Goal: Task Accomplishment & Management: Use online tool/utility

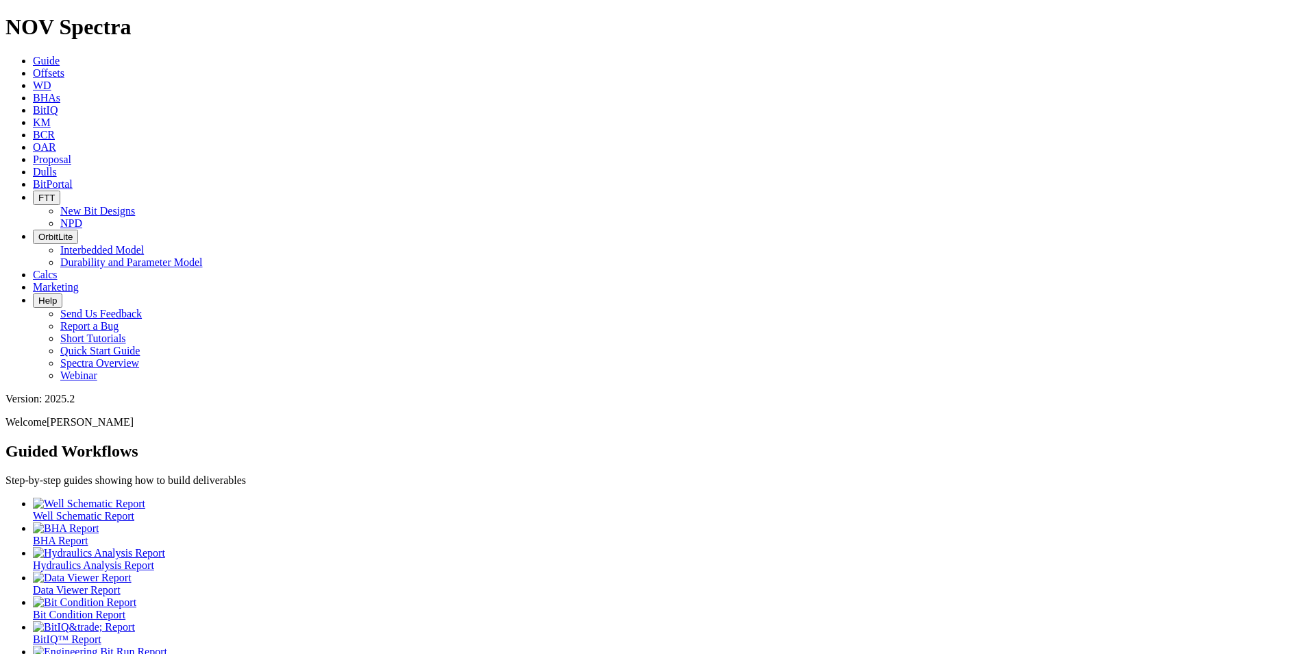
click at [64, 67] on span "Offsets" at bounding box center [49, 73] width 32 height 12
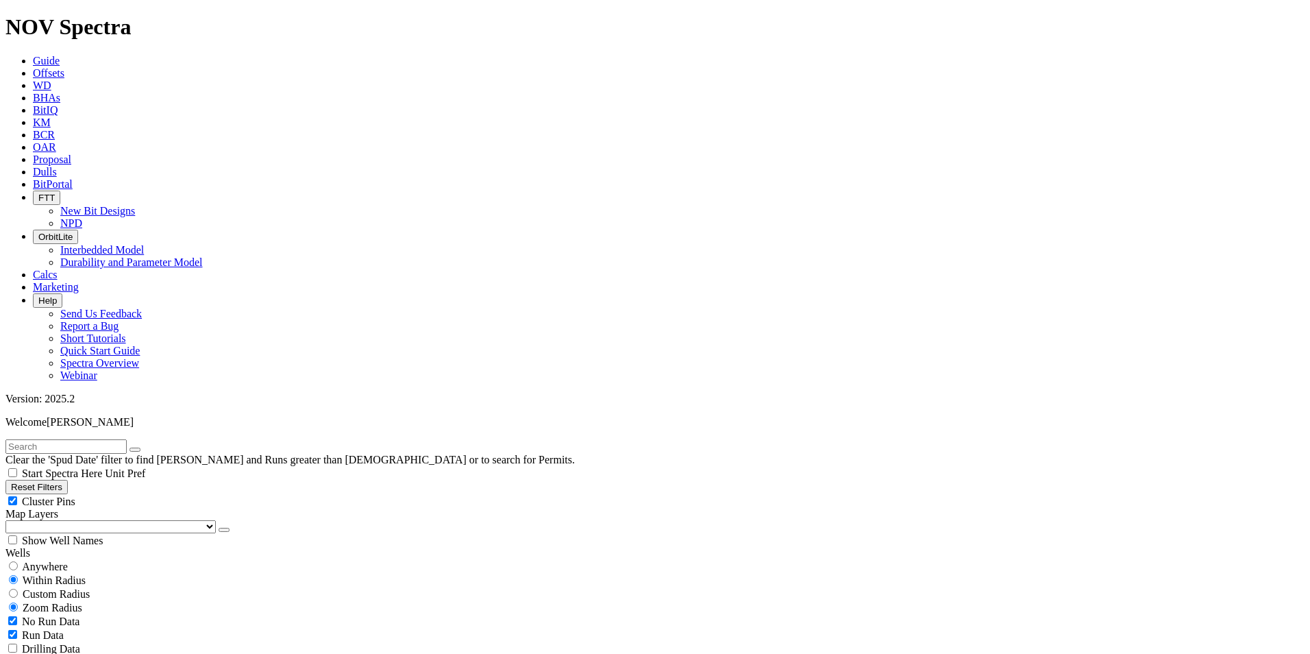
click at [60, 439] on input "text" at bounding box center [65, 446] width 121 height 14
paste input "F318722"
type input "F318722"
click at [149, 449] on icon "submit" at bounding box center [149, 449] width 0 height 0
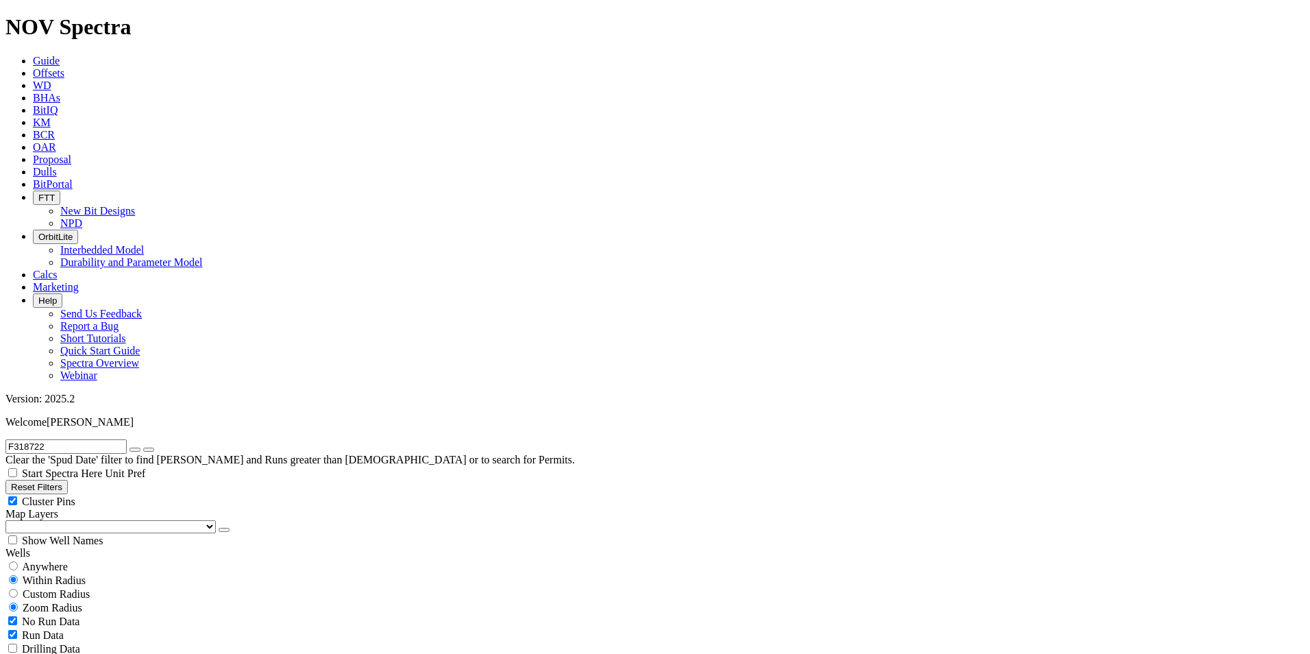
click at [135, 449] on icon "button" at bounding box center [135, 449] width 0 height 0
click at [79, 588] on span "Custom Radius" at bounding box center [56, 594] width 67 height 12
radio input "true"
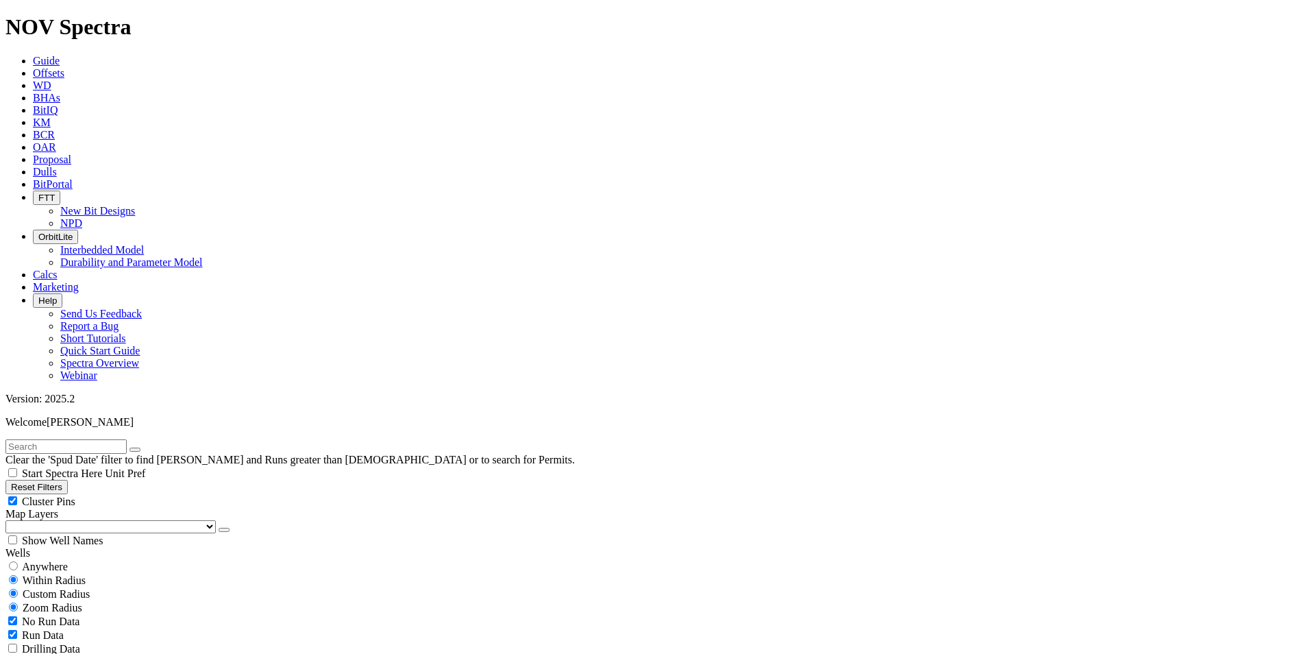
radio input "false"
click at [38, 628] on button "Miles" at bounding box center [21, 635] width 32 height 14
click at [110, 614] on input "number" at bounding box center [65, 621] width 121 height 14
type input "3"
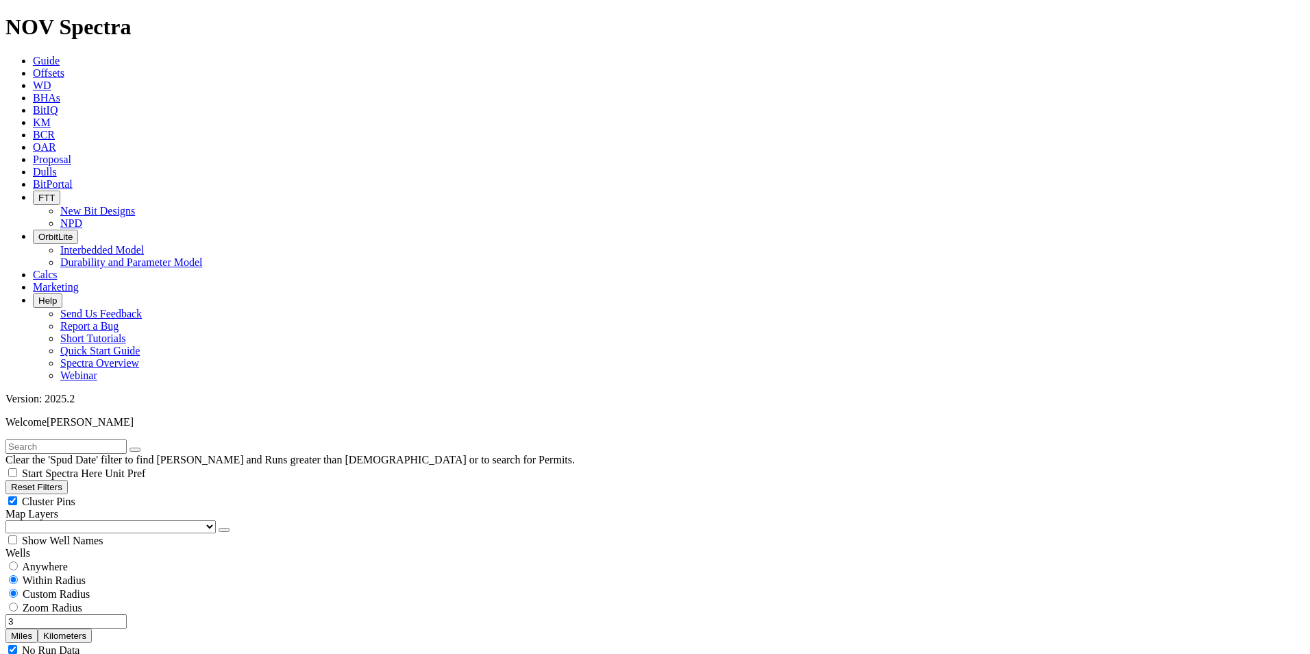
select select "9.875"
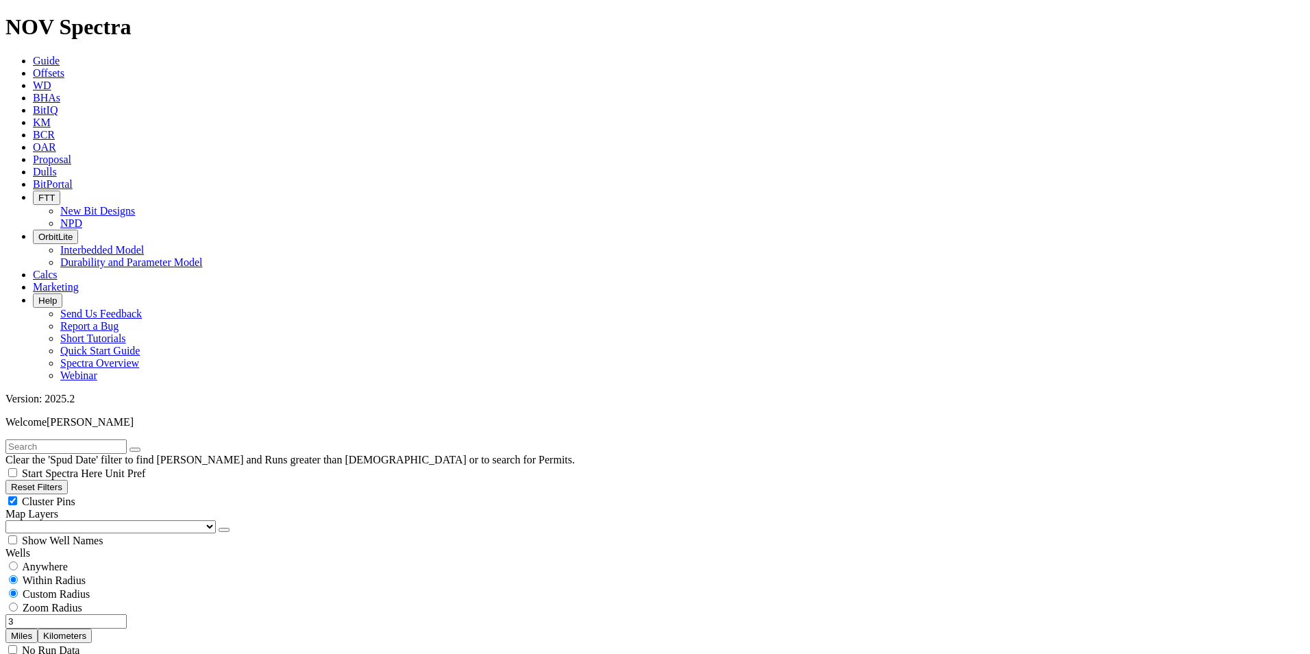
checkbox input "false"
select select "? number:9.875 ?"
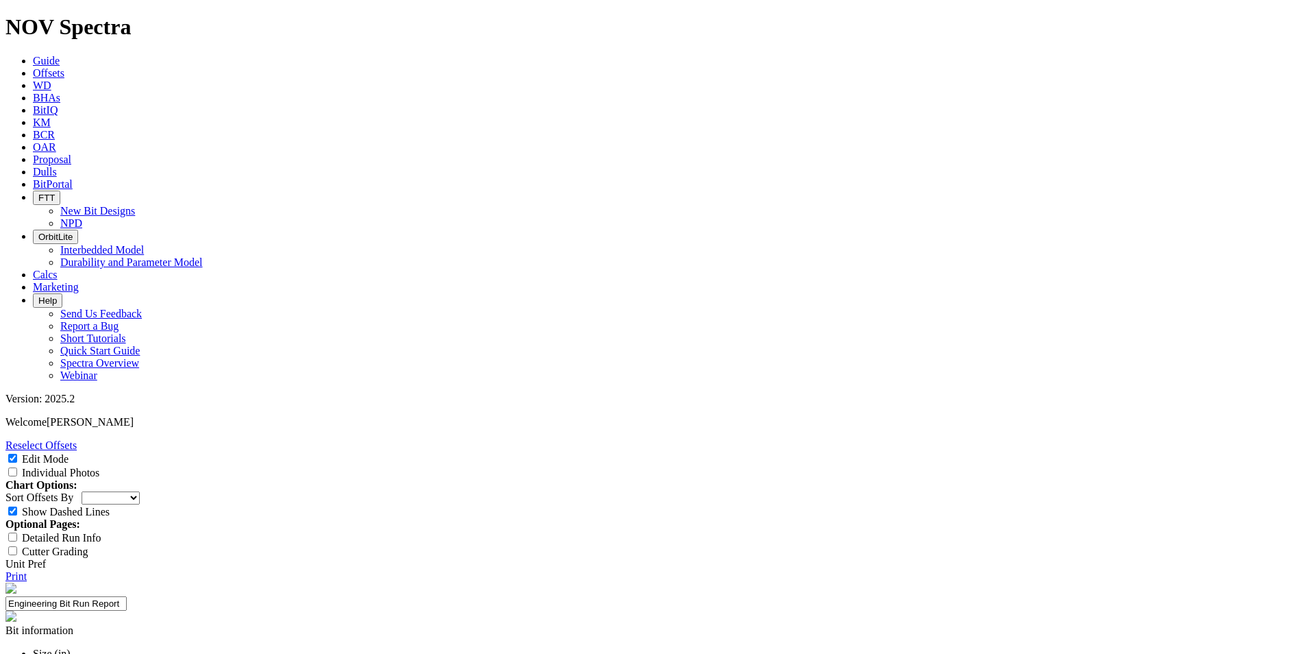
click at [77, 439] on link "Reselect Offsets" at bounding box center [40, 445] width 71 height 12
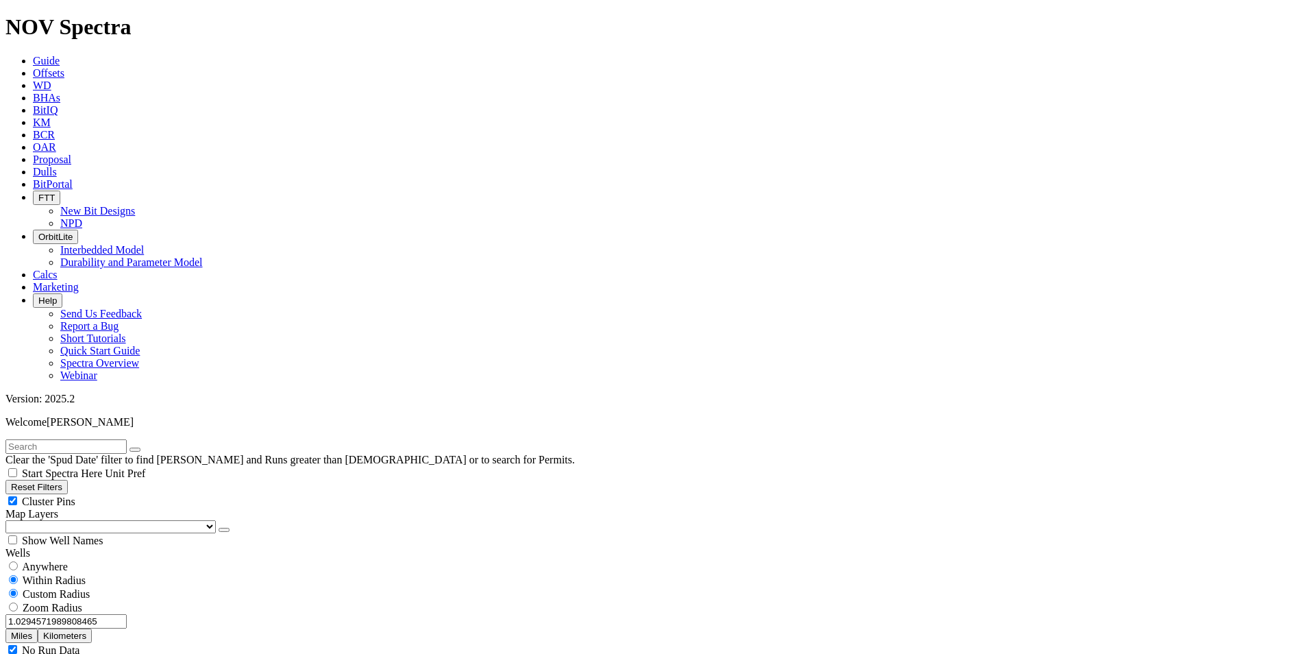
select select "9.875"
checkbox input "false"
select select "? number:9.875 ?"
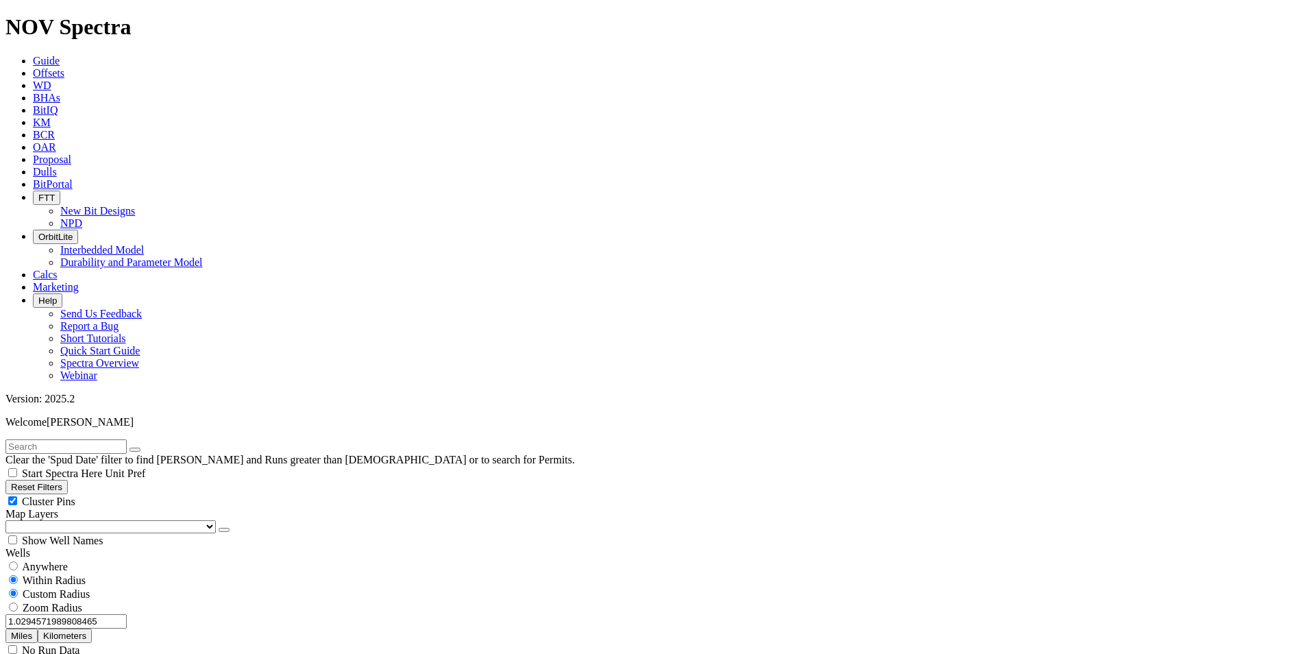
drag, startPoint x: 90, startPoint y: 320, endPoint x: 97, endPoint y: 319, distance: 6.9
type input "100"
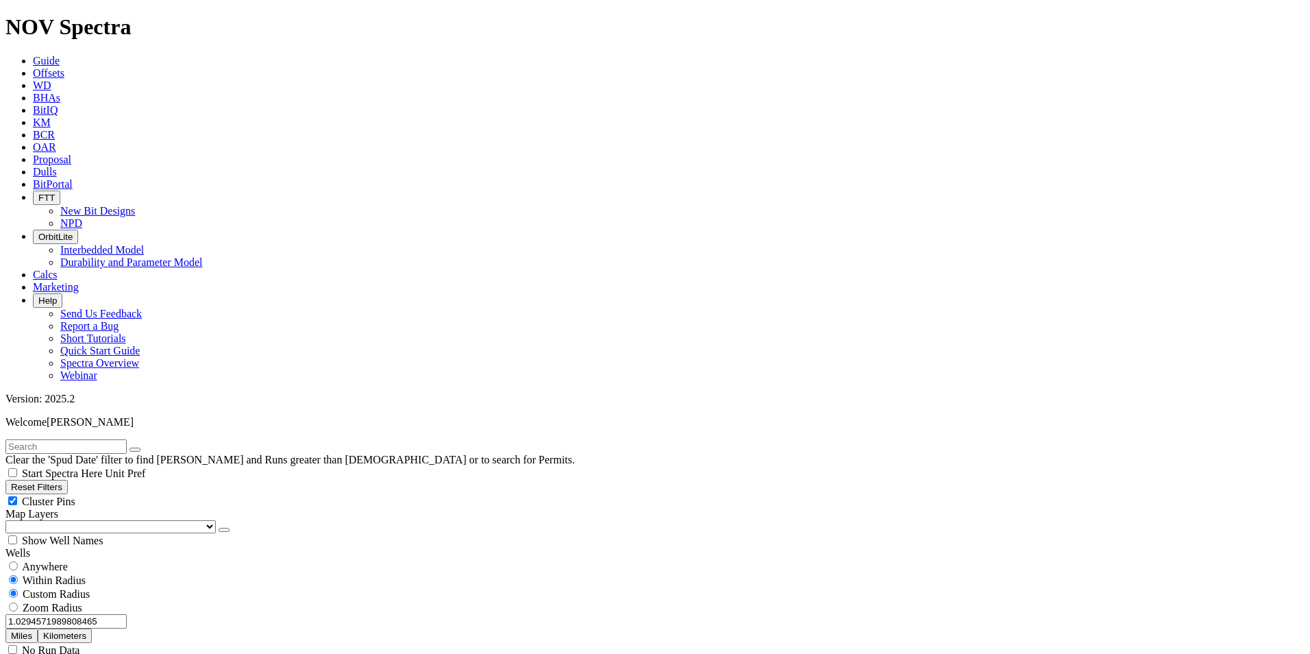
drag, startPoint x: 76, startPoint y: 323, endPoint x: 116, endPoint y: 323, distance: 39.7
type input "100"
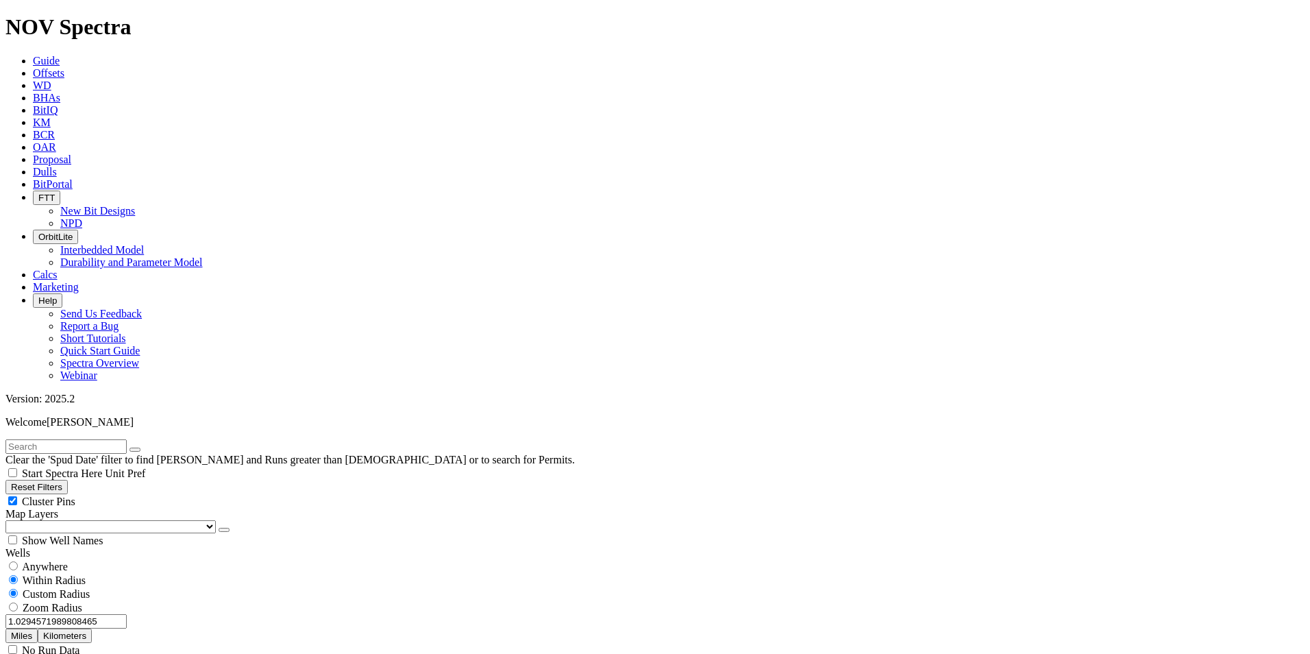
click at [45, 560] on span "Anywhere" at bounding box center [45, 566] width 46 height 12
radio input "true"
radio input "false"
click at [105, 439] on input "text" at bounding box center [65, 446] width 121 height 14
paste input "F318722"
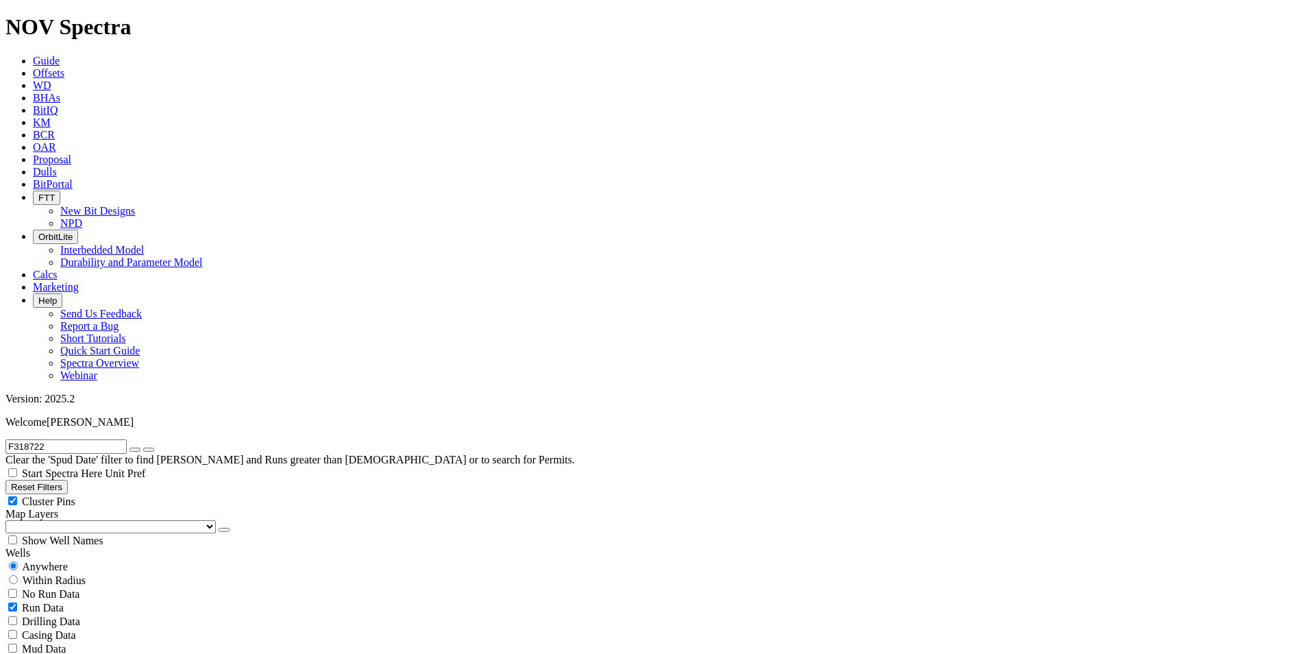
type input "F318722"
click at [149, 449] on icon "submit" at bounding box center [149, 449] width 0 height 0
radio input "false"
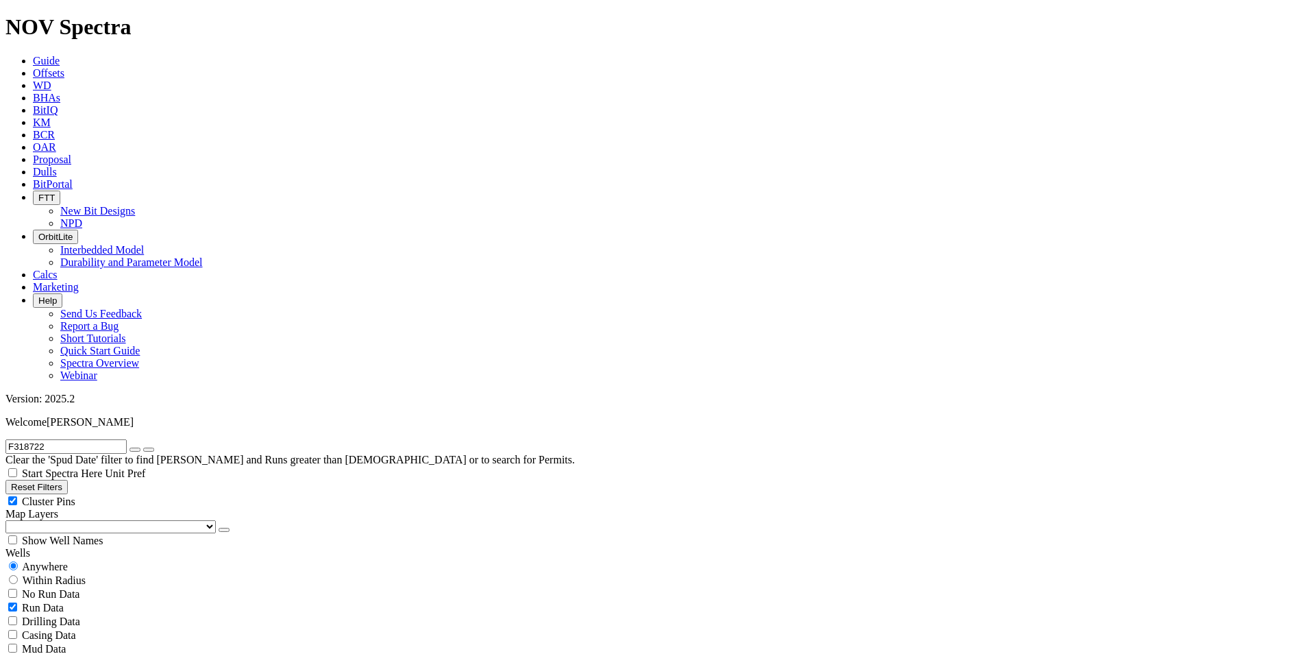
radio input "true"
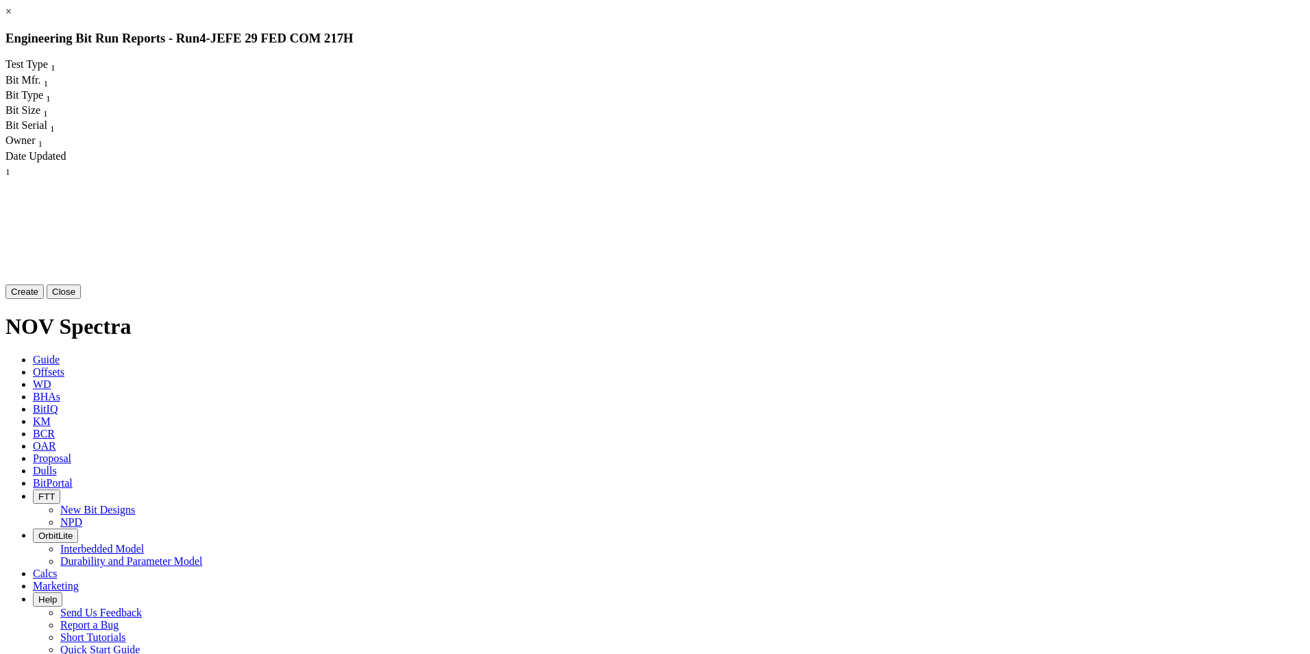
click at [44, 299] on button "Create" at bounding box center [24, 291] width 38 height 14
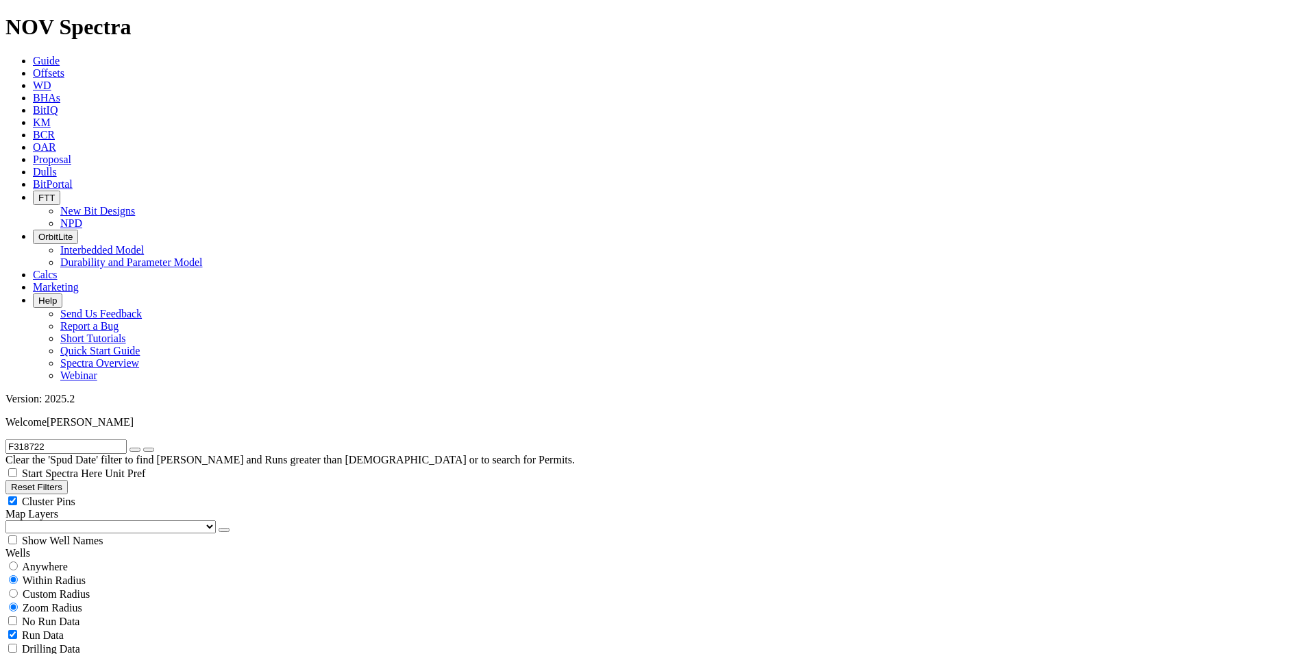
click at [140, 447] on button "button" at bounding box center [134, 449] width 11 height 4
click at [68, 480] on button "Reset Filters" at bounding box center [36, 487] width 62 height 14
checkbox input "true"
type input "[DATE]"
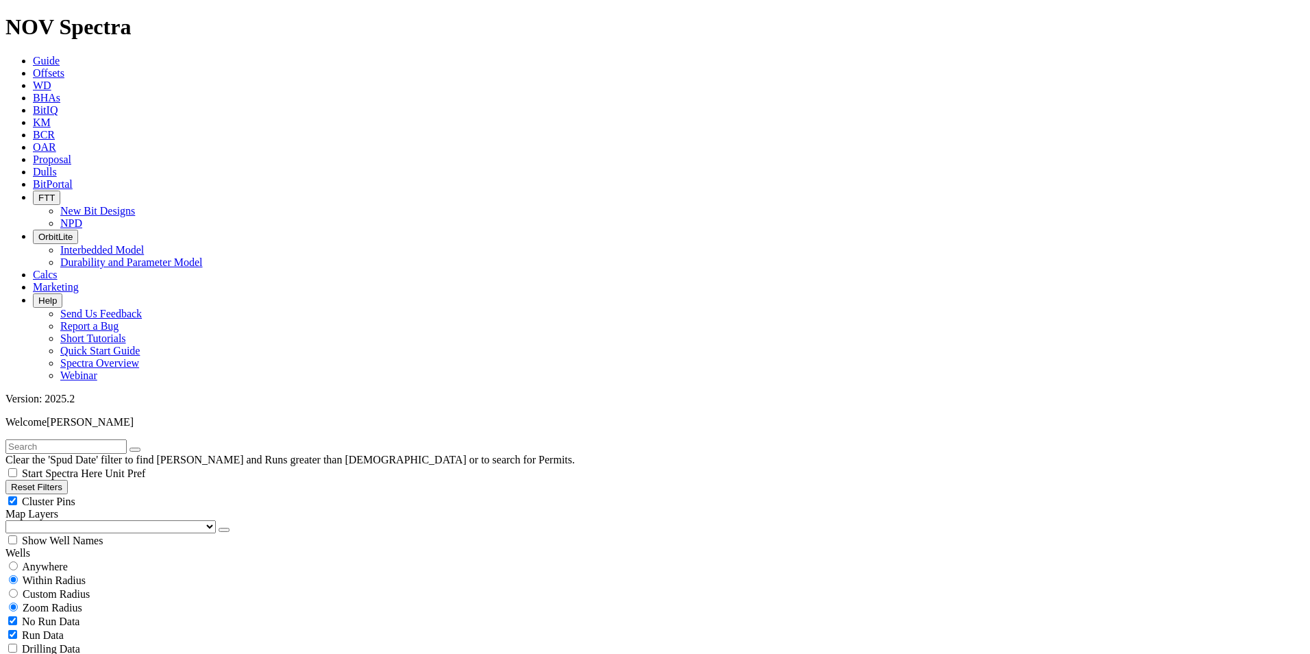
select select
click at [127, 439] on input "text" at bounding box center [65, 446] width 121 height 14
paste input "F318722"
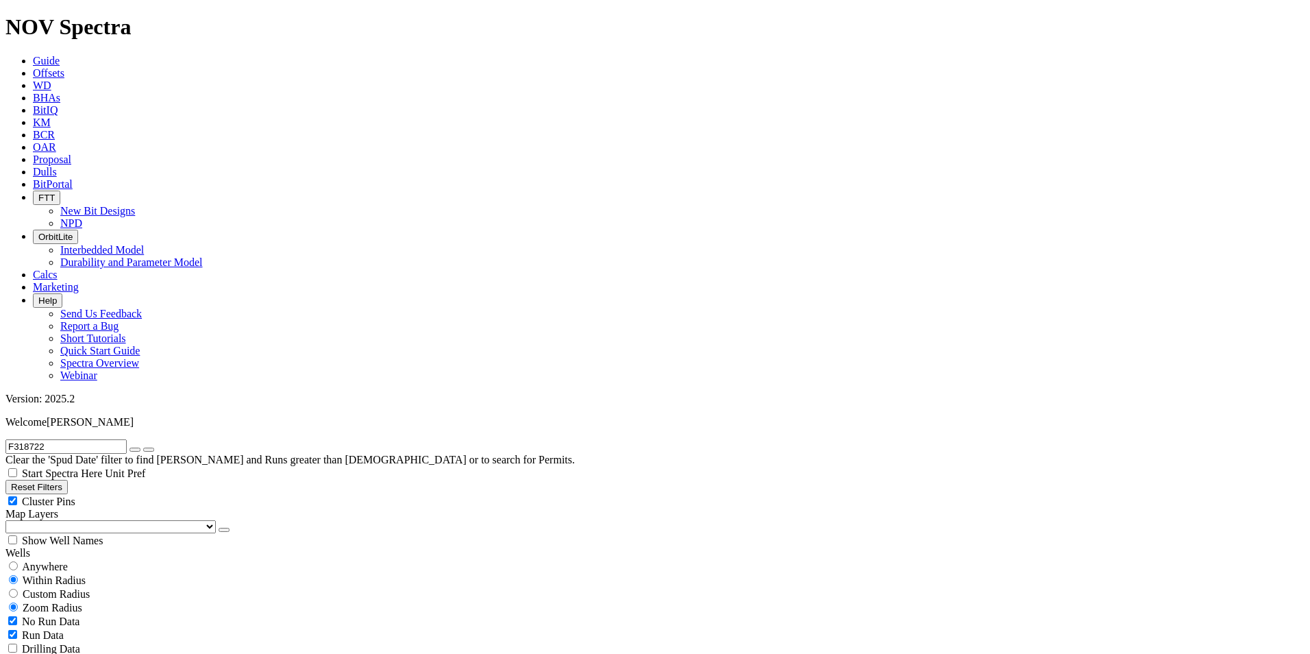
type input "F318722"
click at [45, 560] on span "Anywhere" at bounding box center [45, 566] width 46 height 12
radio input "true"
radio input "false"
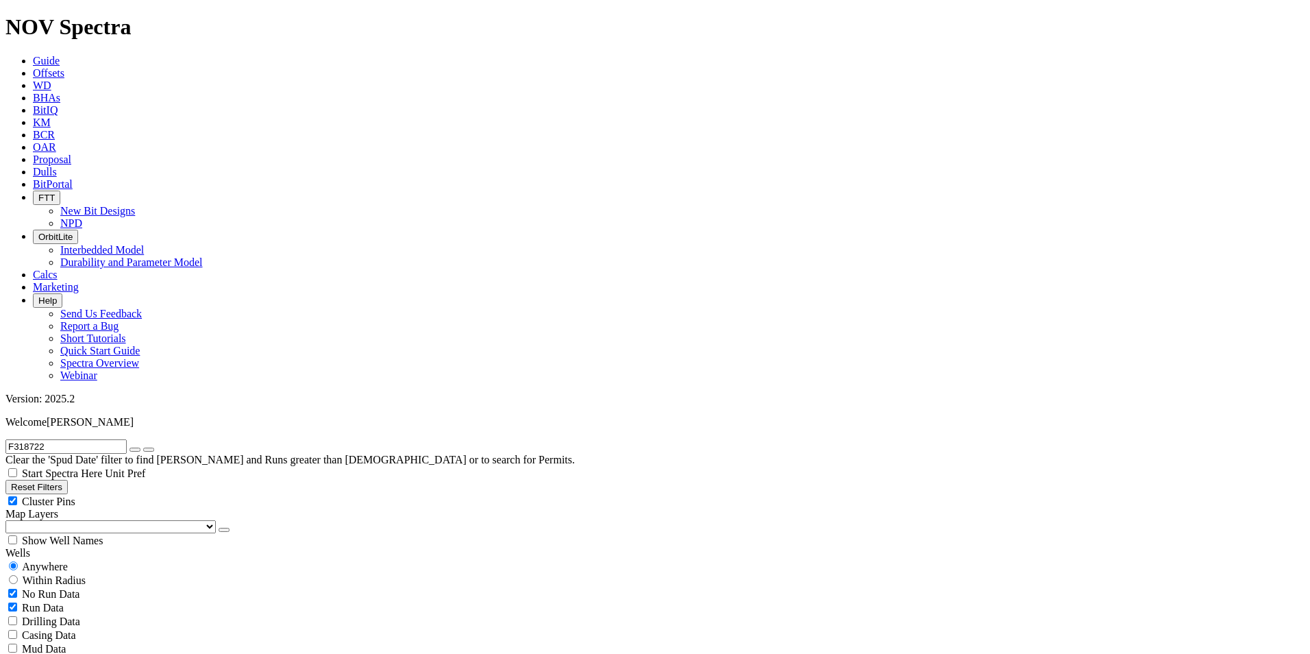
radio input "true"
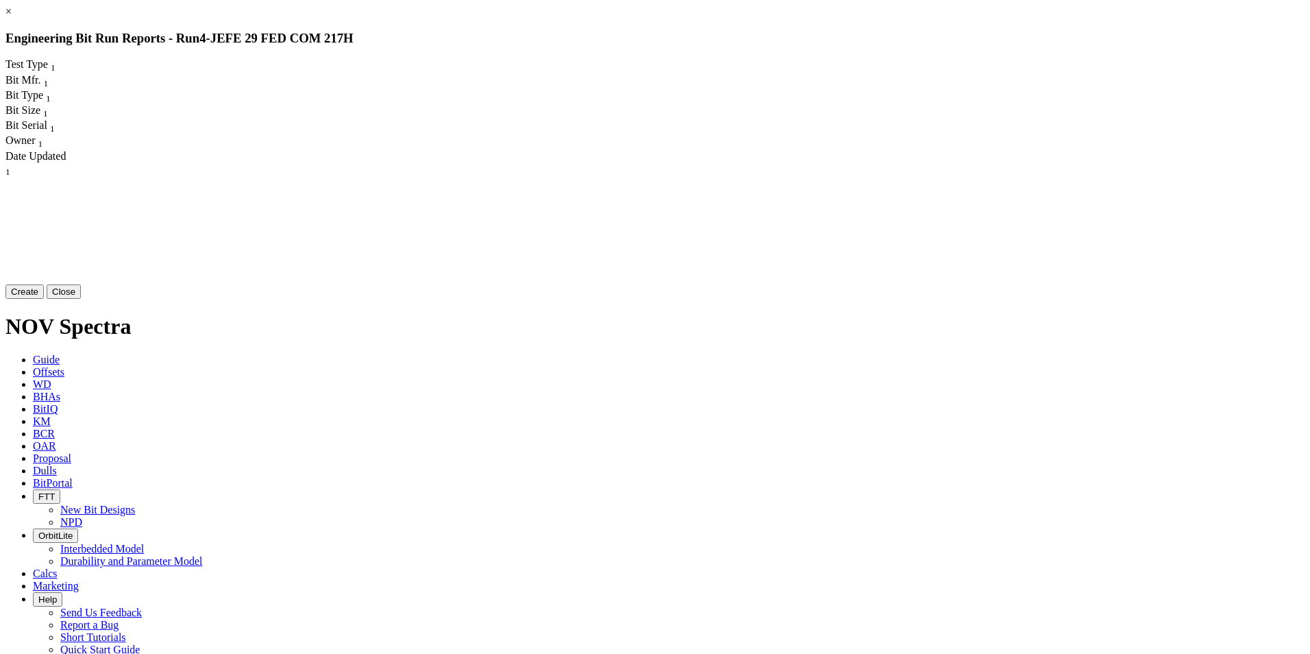
click at [862, 299] on div "Create Close" at bounding box center [654, 291] width 1299 height 14
click at [44, 299] on button "Create" at bounding box center [24, 291] width 38 height 14
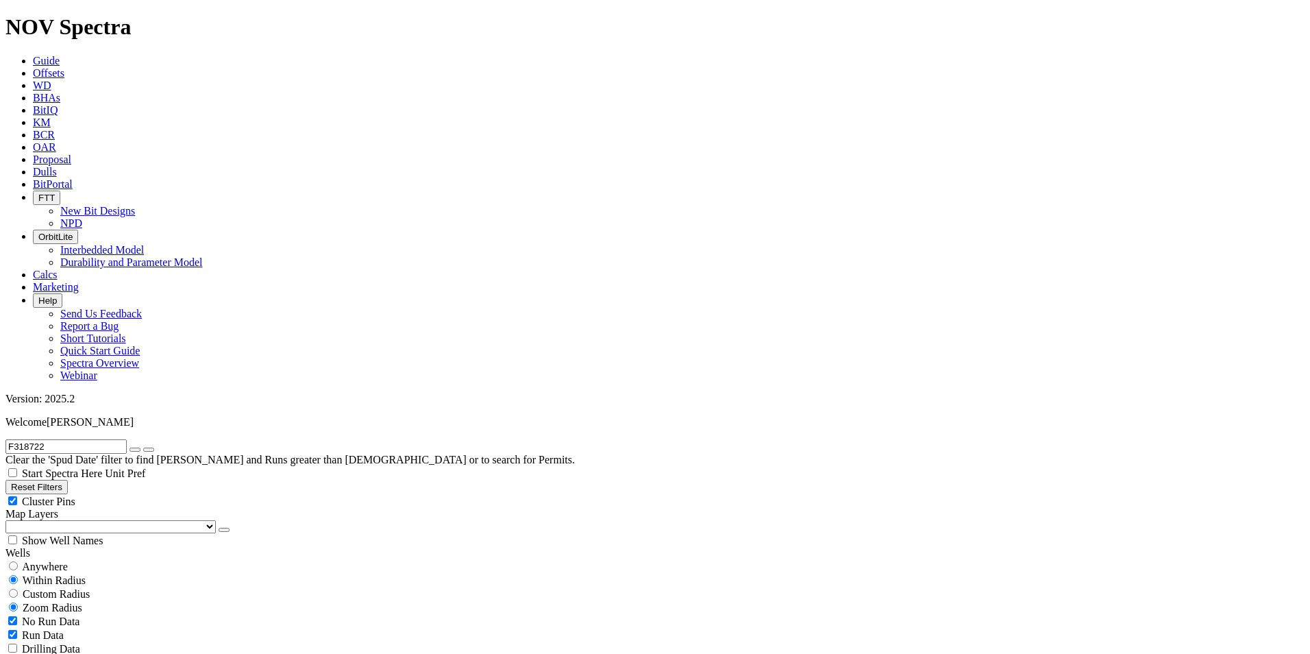
scroll to position [206, 0]
click at [69, 588] on span "Custom Radius" at bounding box center [56, 594] width 67 height 12
radio input "true"
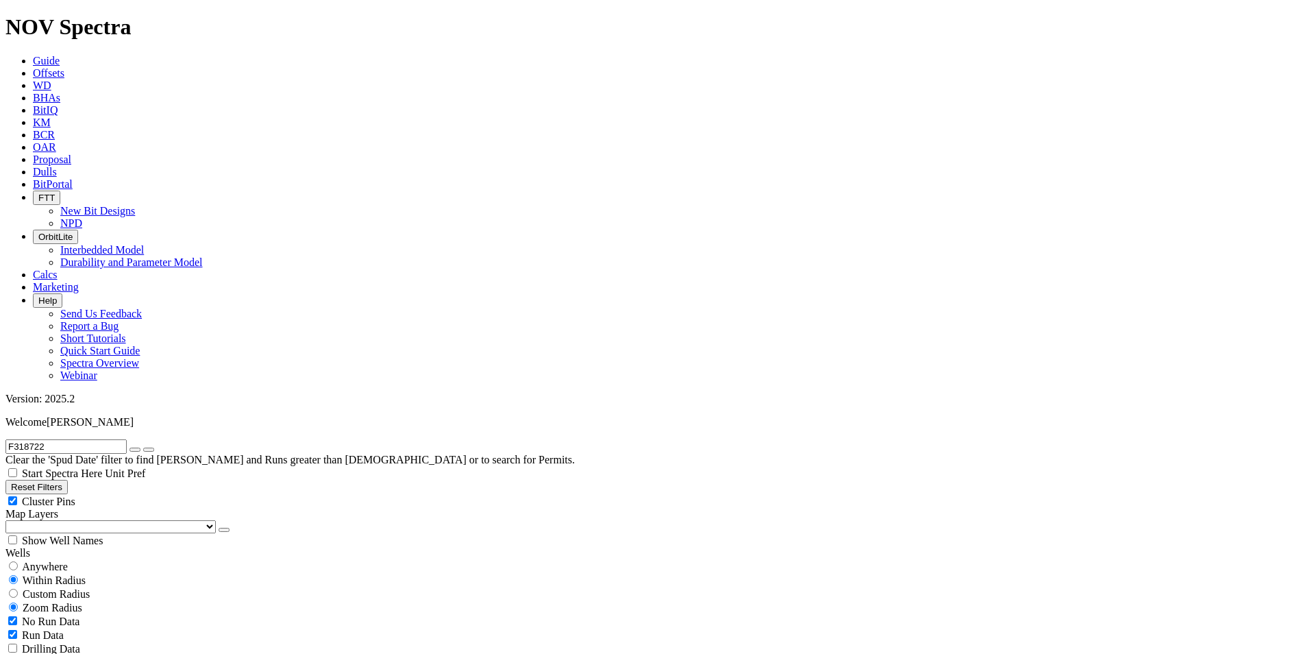
radio input "false"
click at [38, 628] on button "Miles" at bounding box center [21, 635] width 32 height 14
click at [108, 614] on input "number" at bounding box center [65, 621] width 121 height 14
type input "3"
click at [135, 449] on icon "button" at bounding box center [135, 449] width 0 height 0
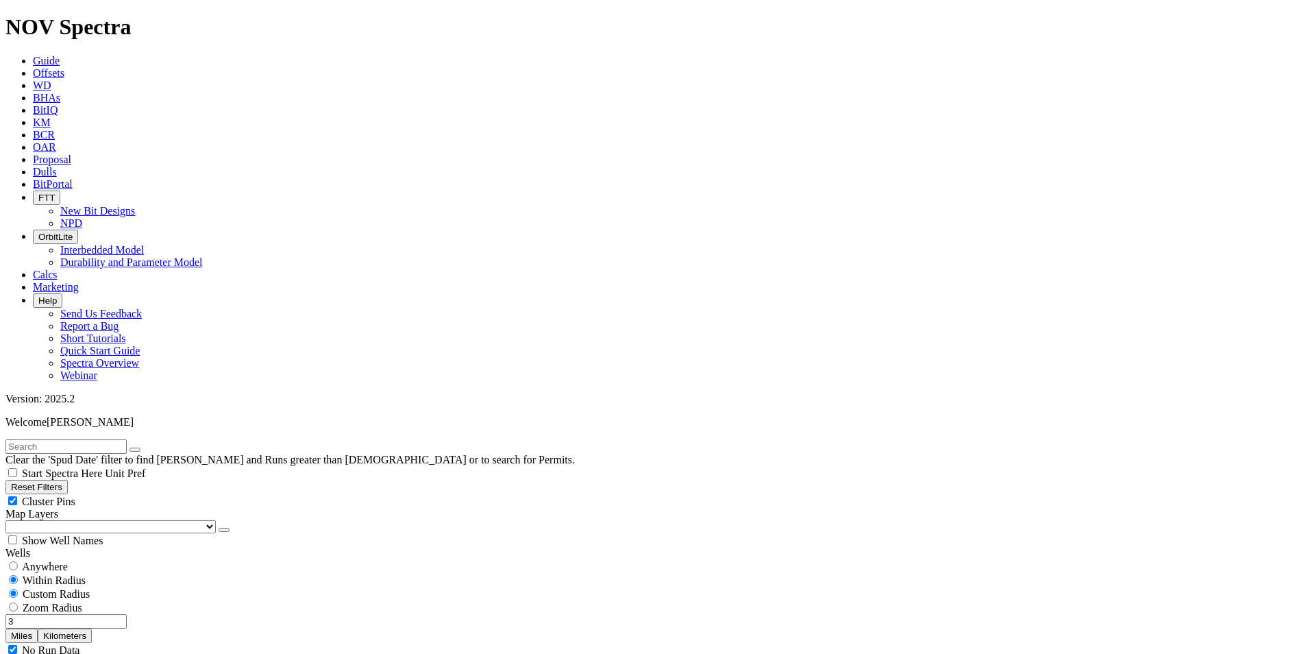
scroll to position [548, 0]
select select "9.875"
checkbox input "false"
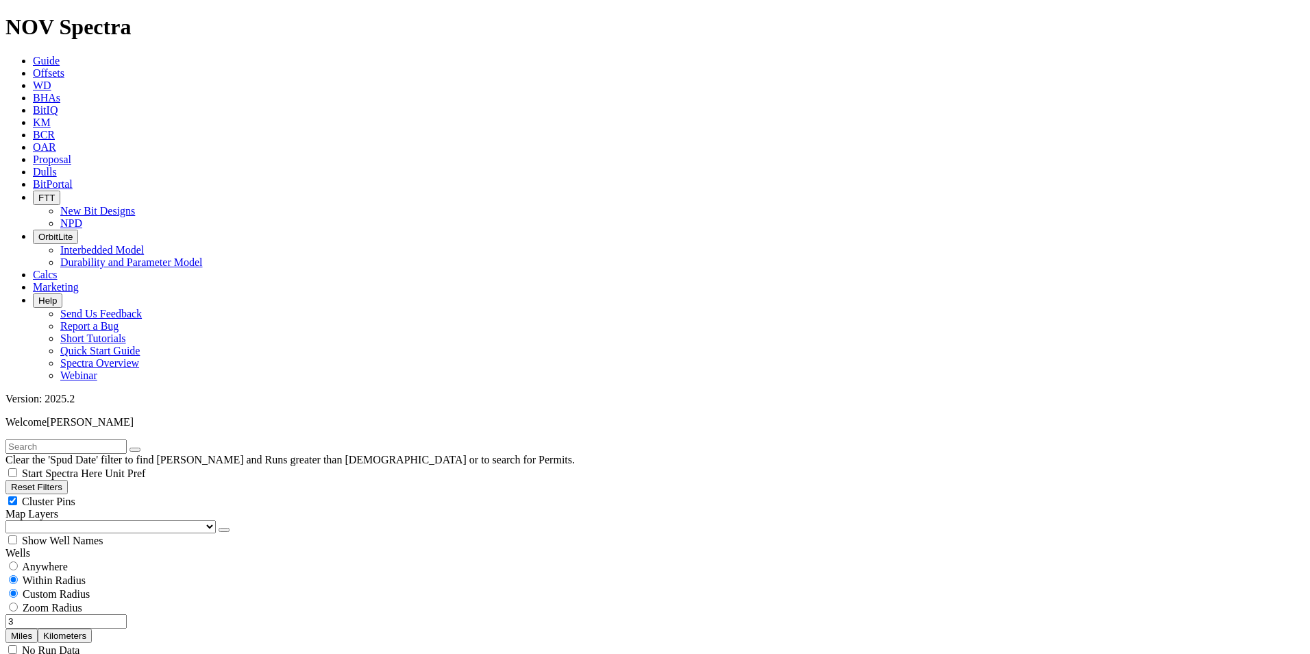
scroll to position [1096, 0]
type input "100"
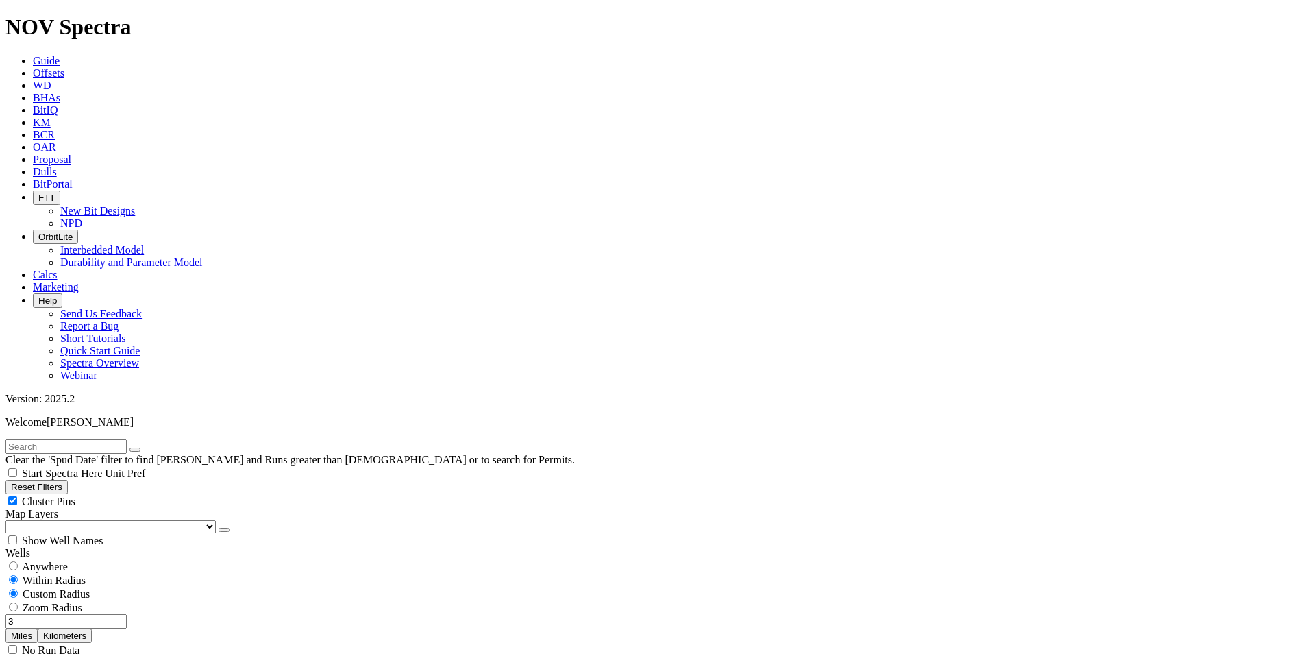
scroll to position [2136, 0]
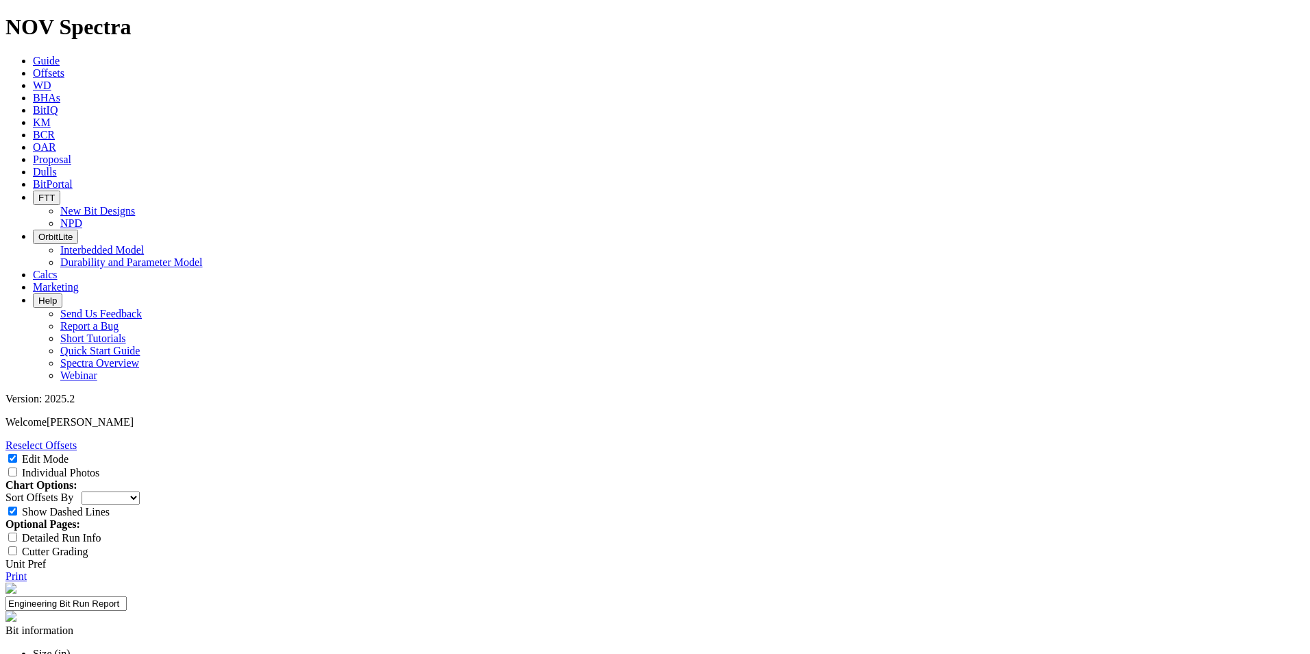
scroll to position [137, 0]
select select "string:N"
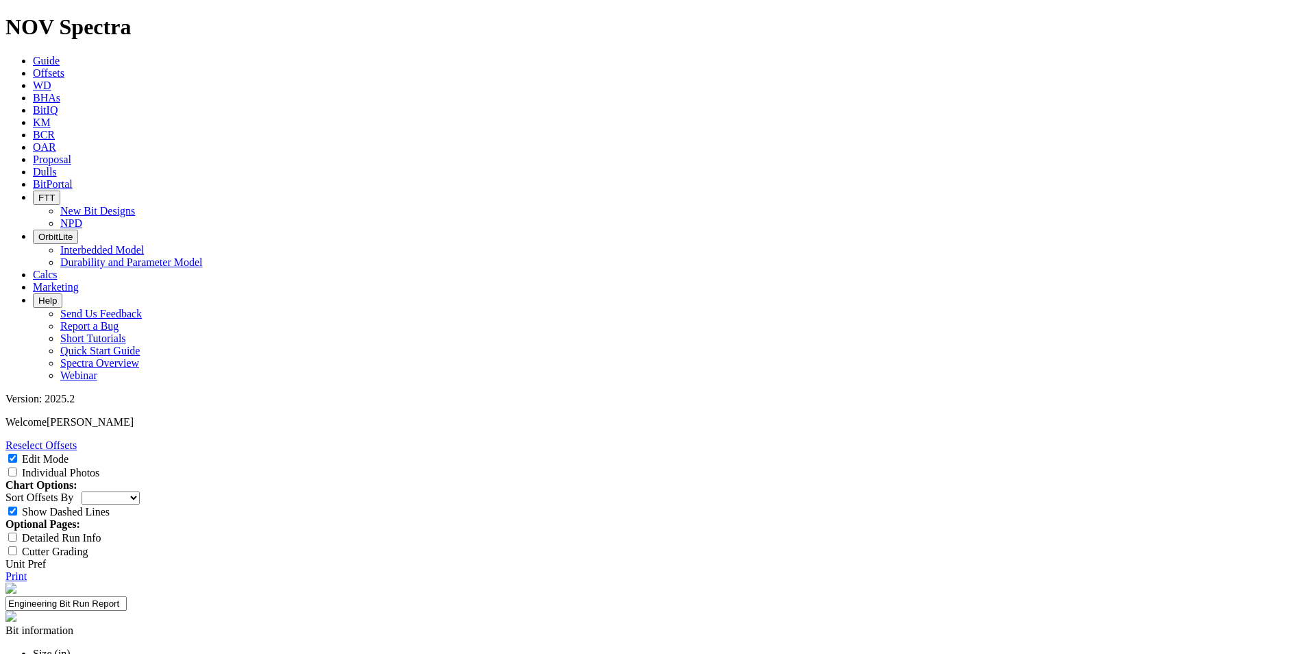
select select "string:WT"
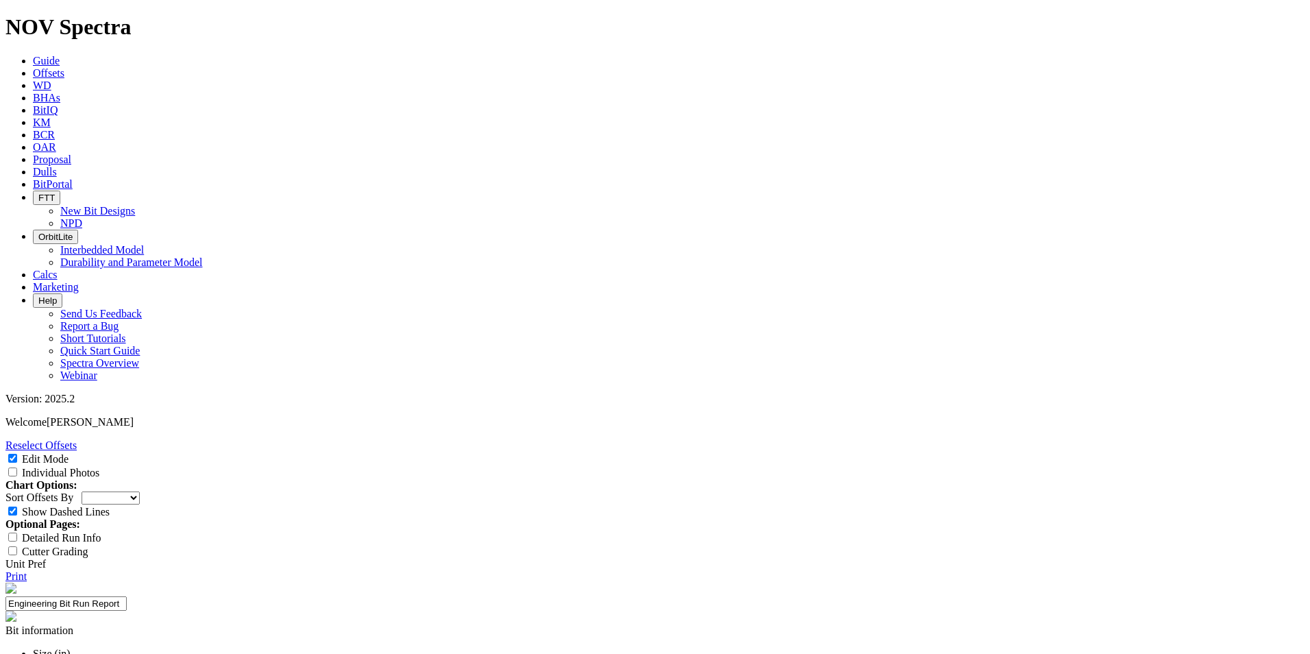
select select "number:1"
drag, startPoint x: 469, startPoint y: 346, endPoint x: 491, endPoint y: 350, distance: 22.3
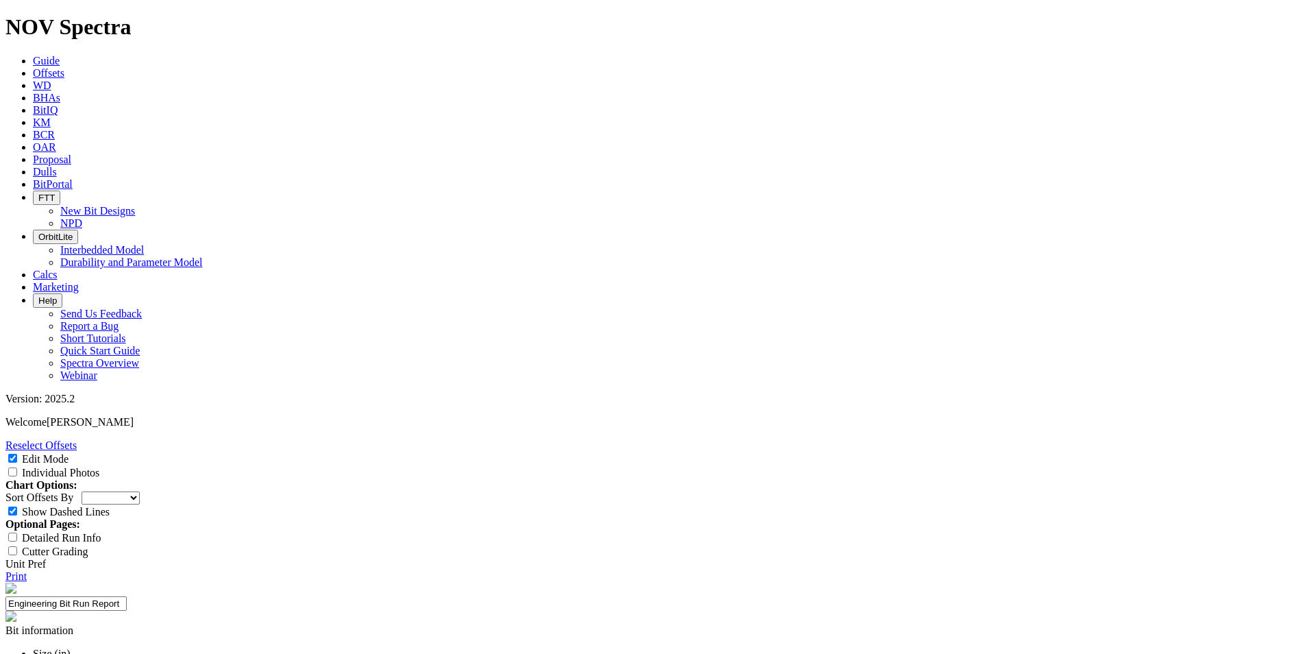
paste textarea "The objective is to redesign the 9.875” TKC56-G1 to achieve higher ROP by optim…"
type textarea "The objective is to redesign the 9.875” TKC56-G1 to achieve higher ROP by optim…"
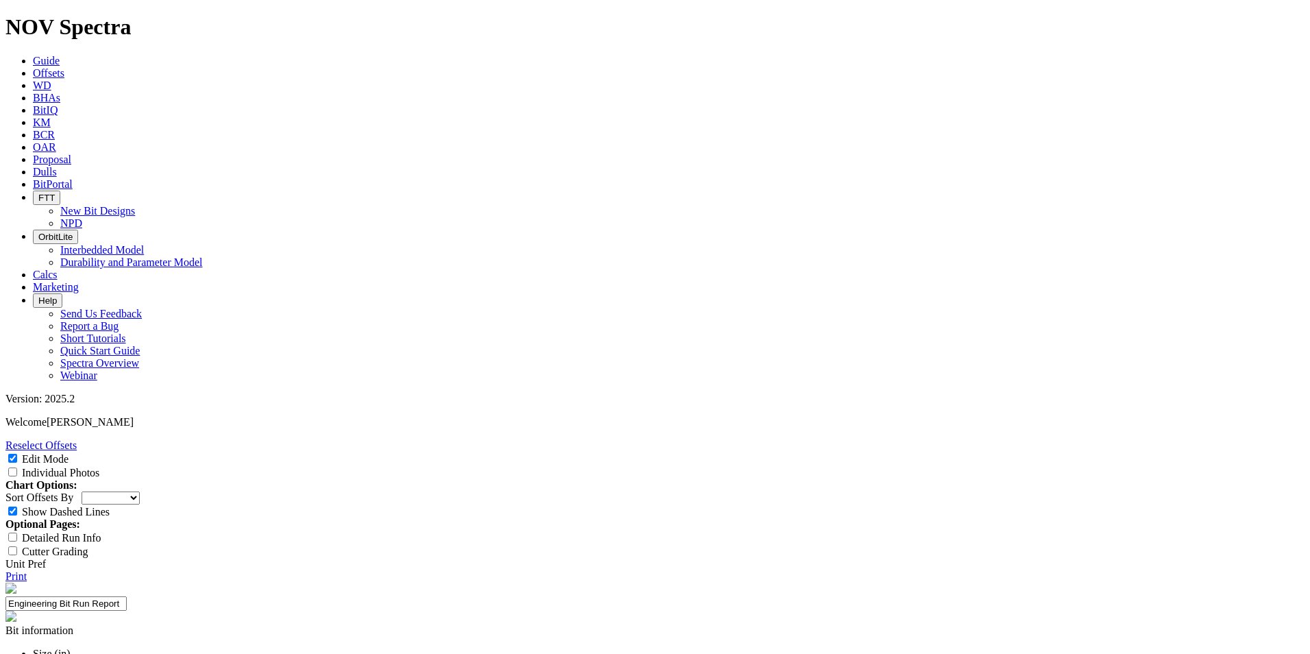
paste input "Overall Average ROP"
type input "Overall Average ROP"
paste input "Interval"
type input "Interval"
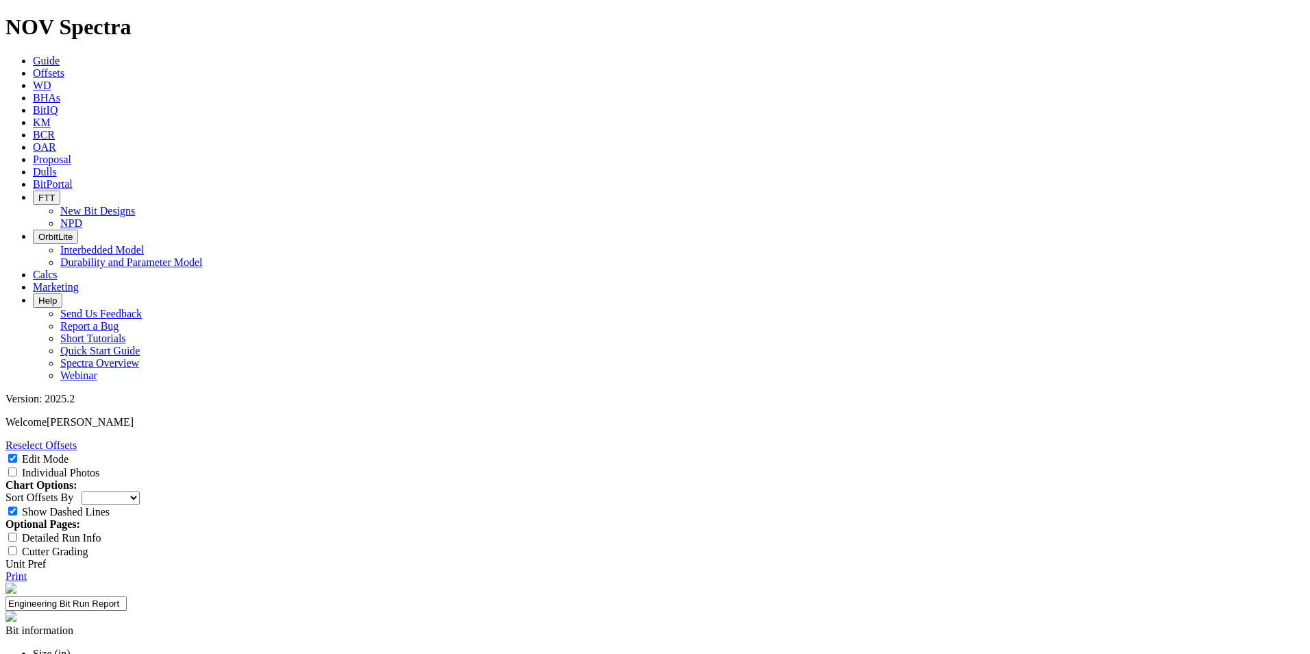
paste input "Average runs per bit"
type input "Average runs per bit"
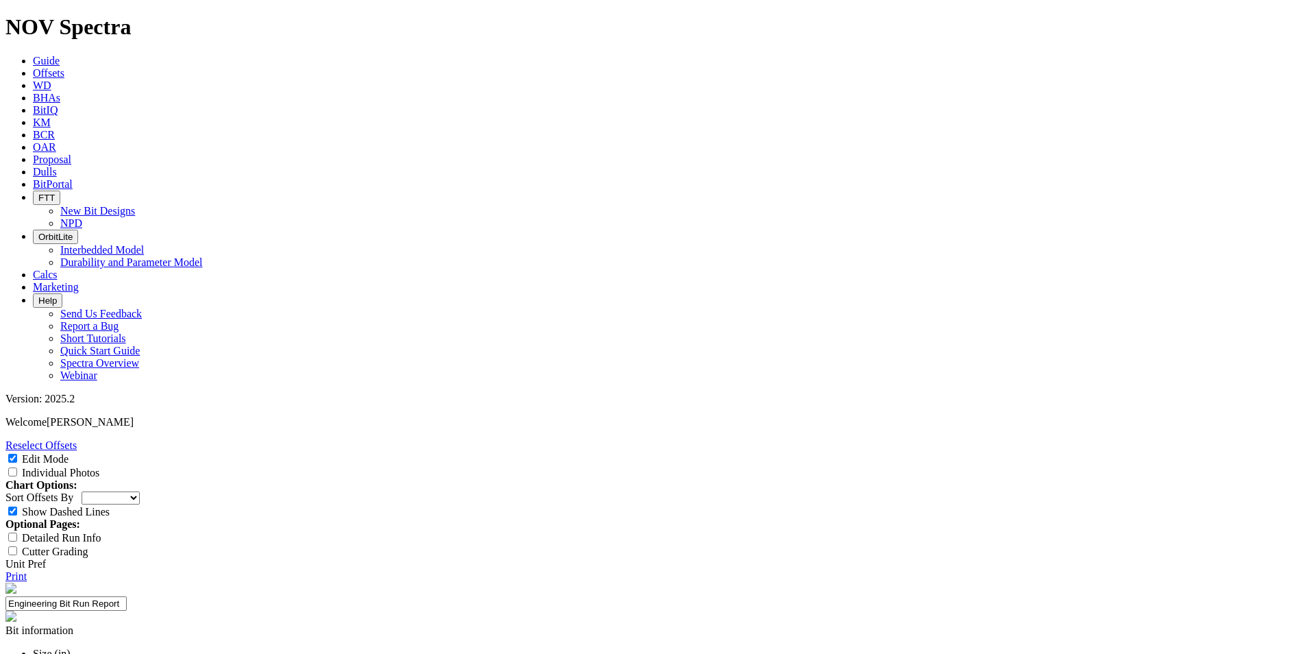
paste input "325 ft/hr"
type input "325 ft/hr"
paste input "Reach TD at the bottom of the salt section"
type input "Reach TD at the bottom of the salt section"
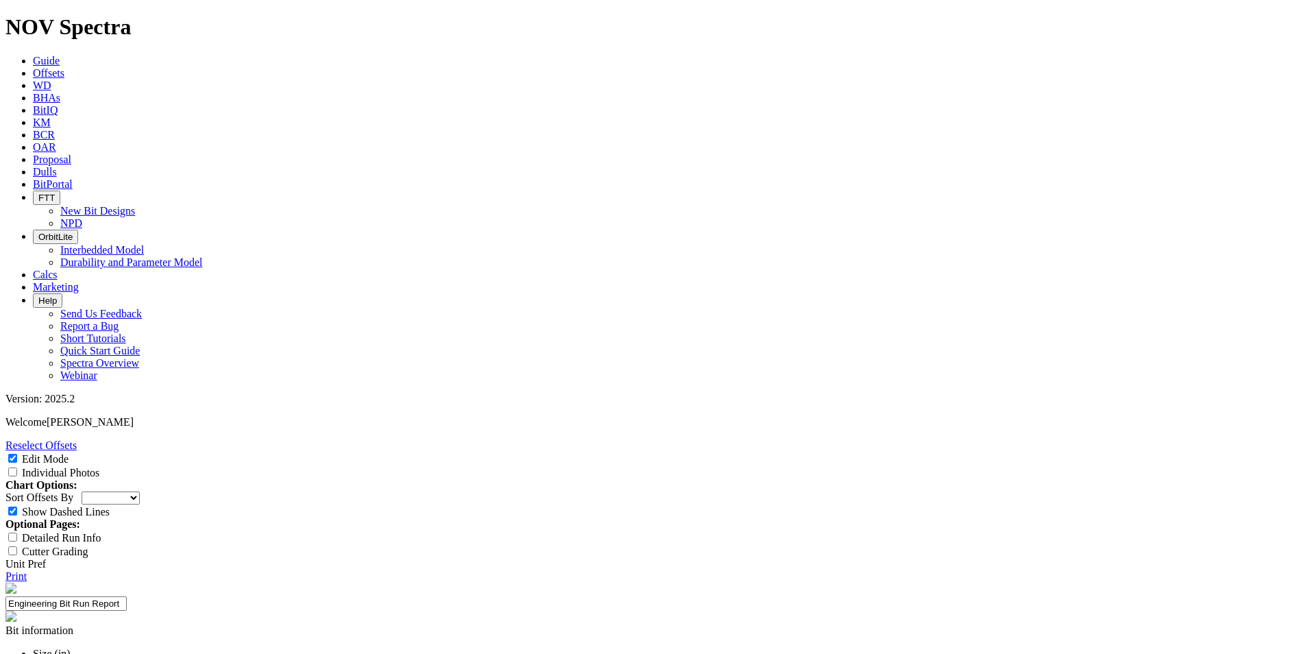
paste input "4 runs"
type input "4 runs"
select select "number:1"
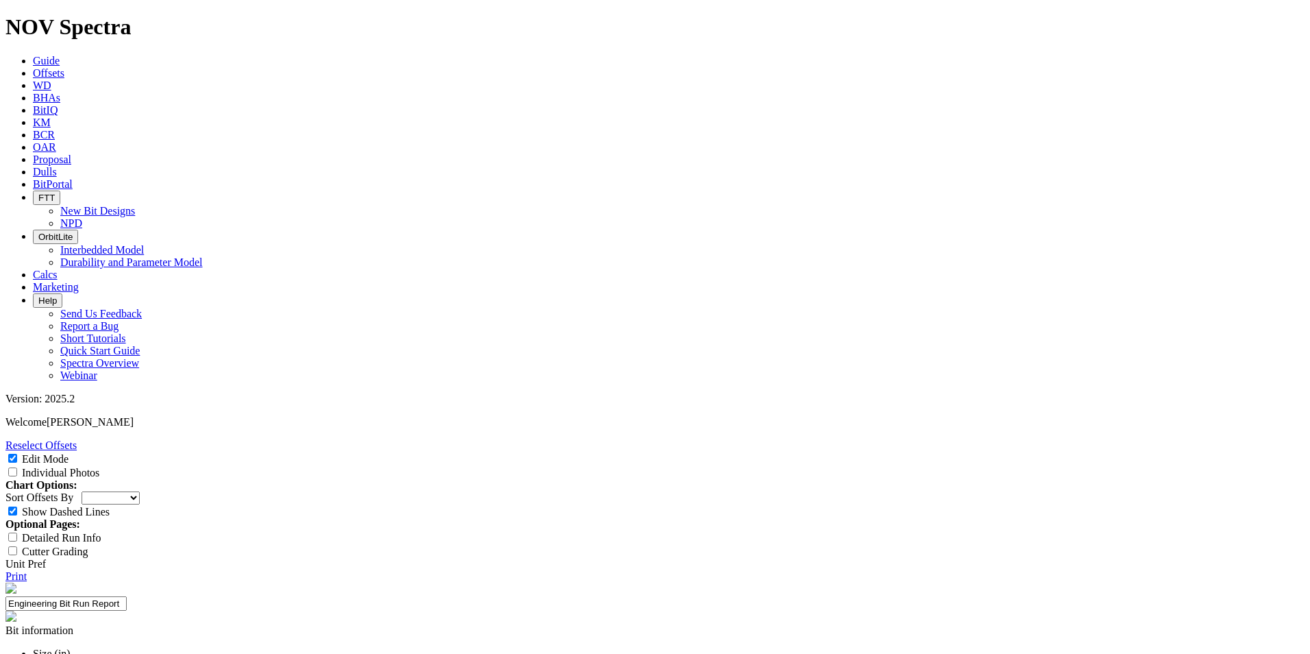
select select "string:N"
select select "string:WT"
drag, startPoint x: 594, startPoint y: 354, endPoint x: 487, endPoint y: 339, distance: 107.9
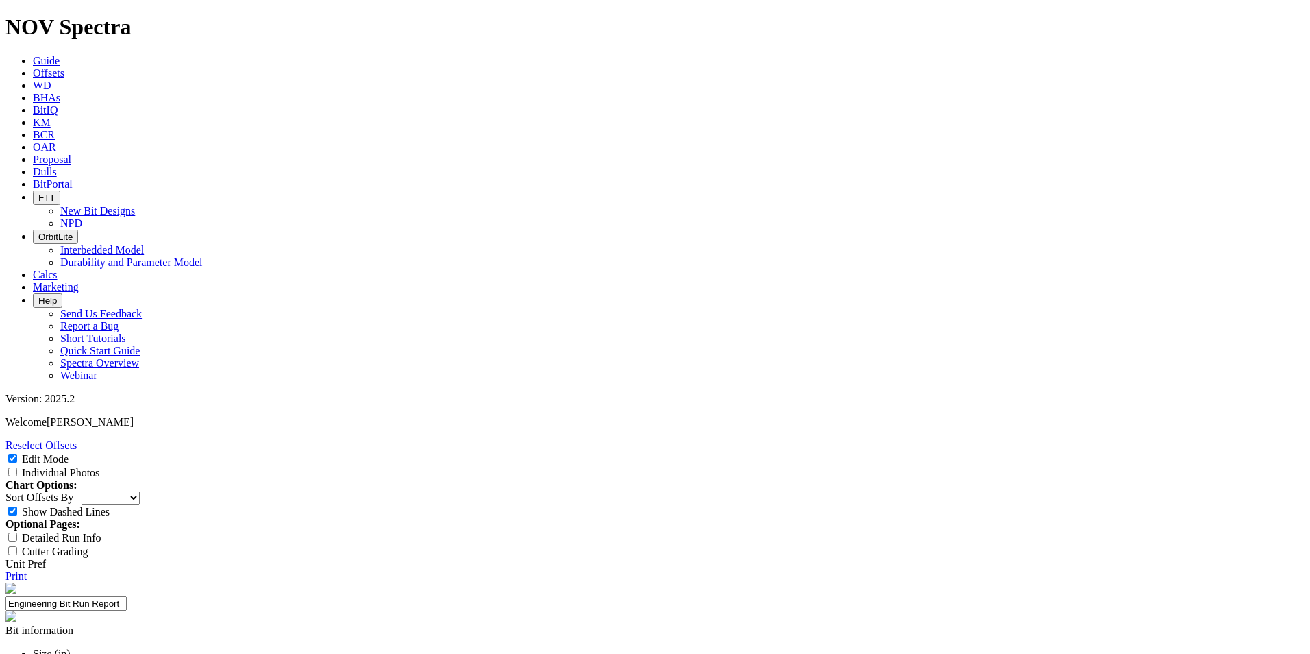
scroll to position [343, 0]
paste textarea "The 9-7/8” TKF56-I1 was utilized to drill the salt section of the JEFE 29 FED C…"
type textarea "The 9-7/8” TKF56-I1 was utilized to drill the salt section of the JEFE 29 FED C…"
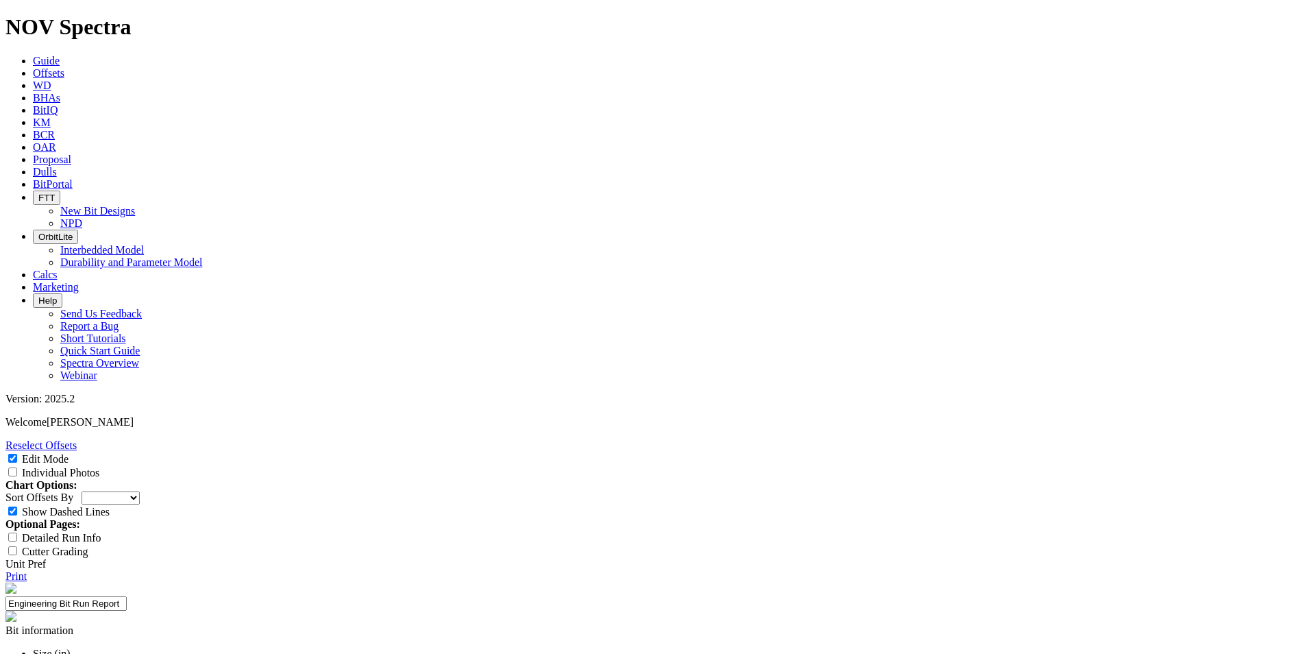
scroll to position [0, 0]
drag, startPoint x: 772, startPoint y: 499, endPoint x: 609, endPoint y: 437, distance: 174.6
paste textarea "The 9-7/8” TKF56-I1 was utilized to drill the salt section of the JEFE 29 FED C…"
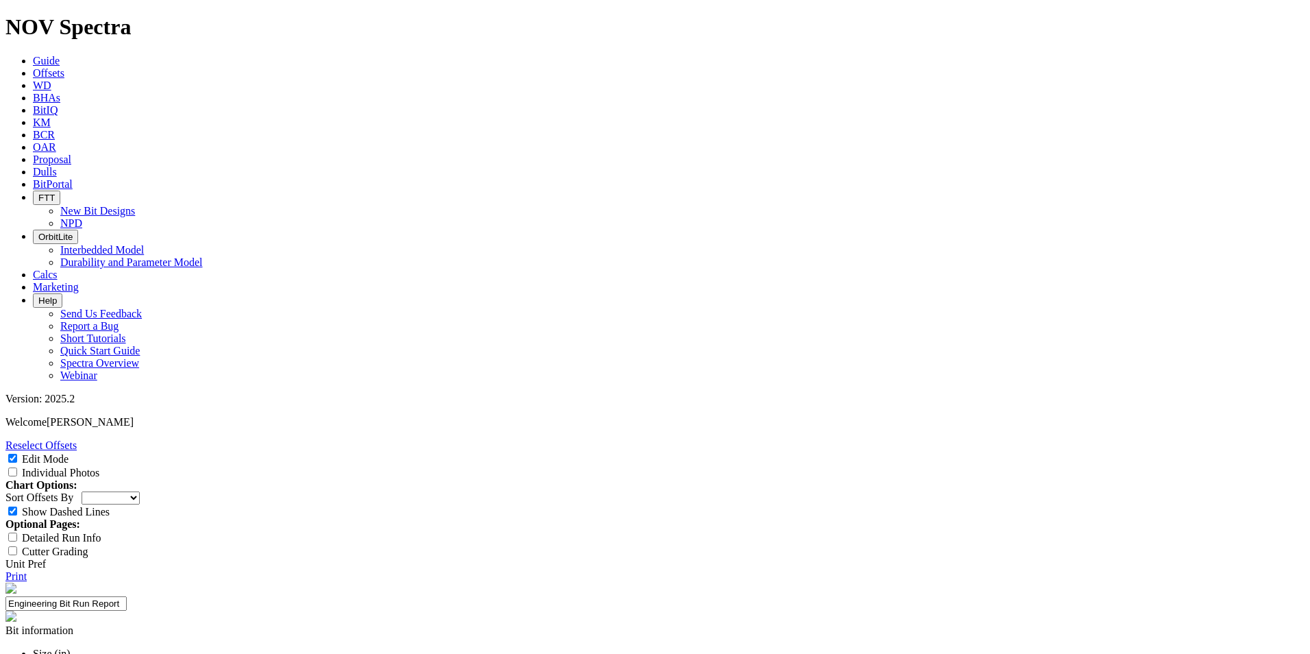
scroll to position [45, 0]
type textarea "The 9-7/8” TKF56-I1 was utilized to drill the salt section of the JEFE 29 FED C…"
click at [5, 570] on icon at bounding box center [5, 576] width 0 height 12
click at [64, 67] on link "Offsets" at bounding box center [49, 73] width 32 height 12
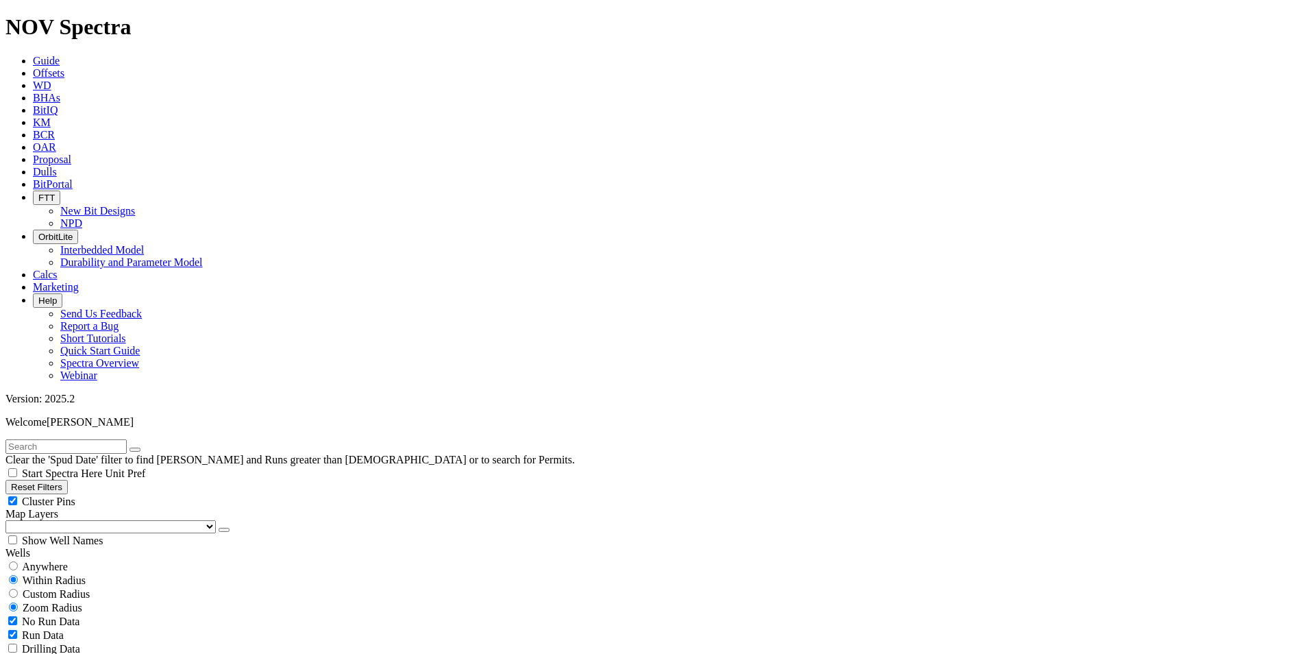
click at [55, 439] on input "text" at bounding box center [65, 446] width 121 height 14
type input "F318724"
click at [154, 447] on button "submit" at bounding box center [148, 449] width 11 height 4
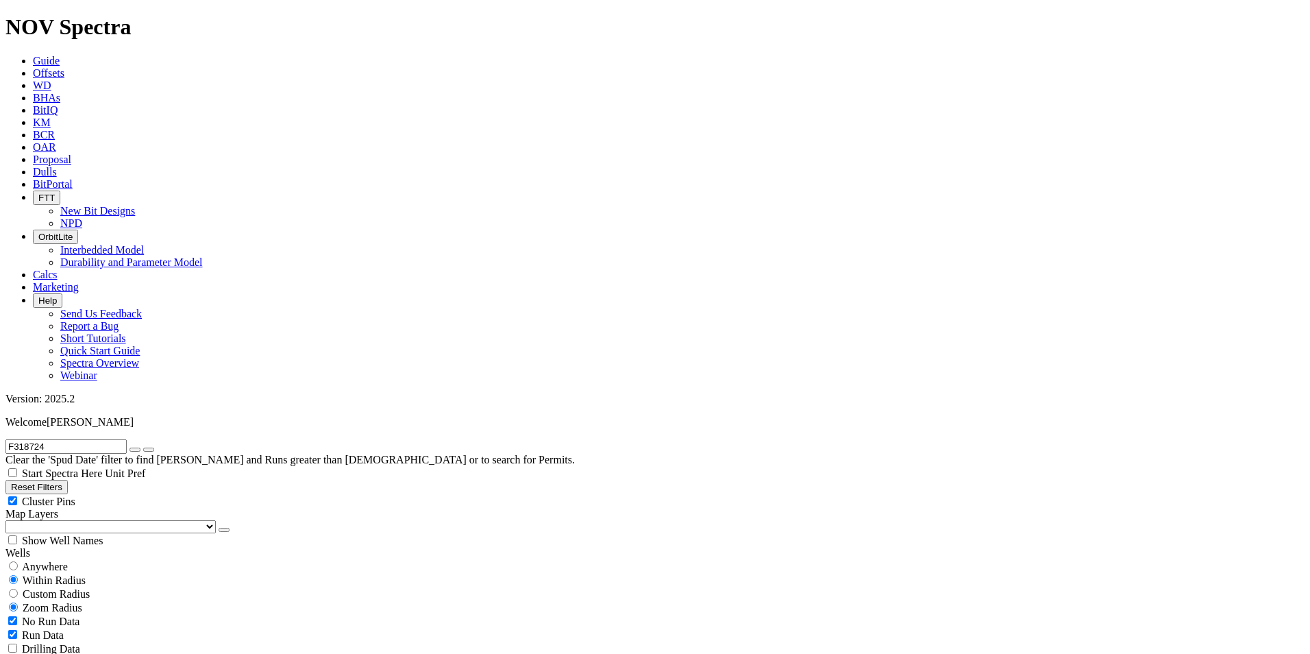
click at [74, 588] on span "Custom Radius" at bounding box center [56, 594] width 67 height 12
radio input "true"
radio input "false"
click at [38, 628] on button "Miles" at bounding box center [21, 635] width 32 height 14
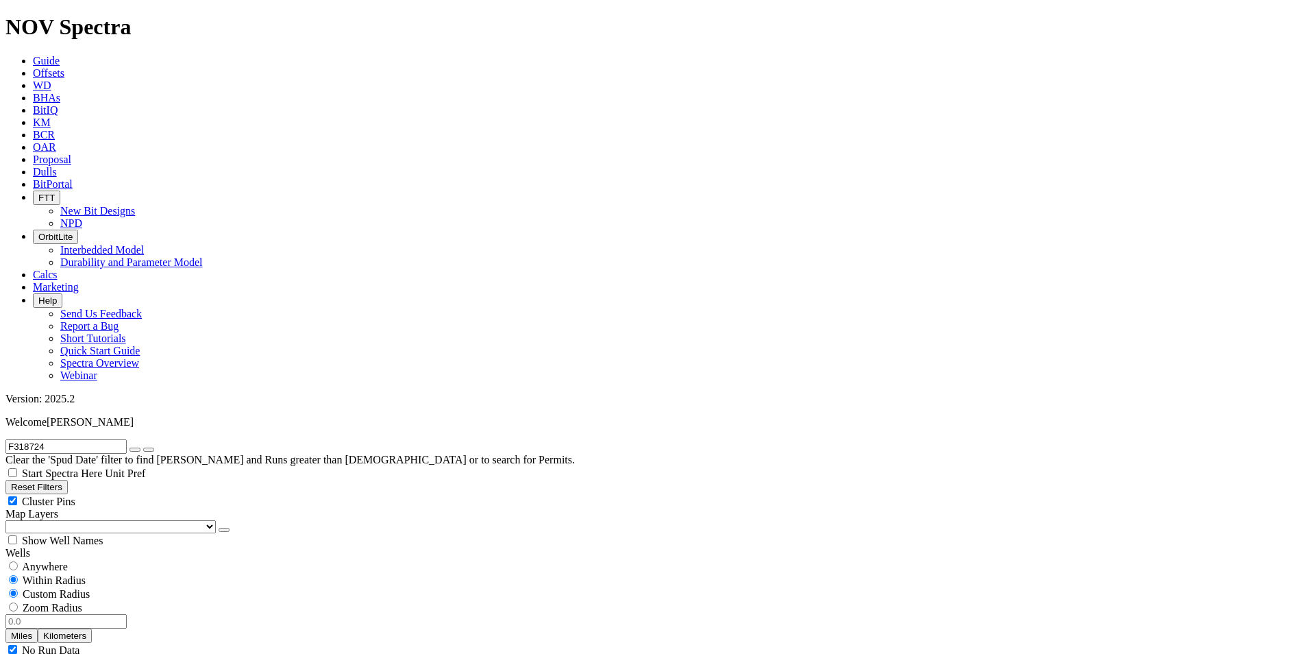
click at [107, 614] on input "number" at bounding box center [65, 621] width 121 height 14
type input "3"
click at [140, 447] on button "button" at bounding box center [134, 449] width 11 height 4
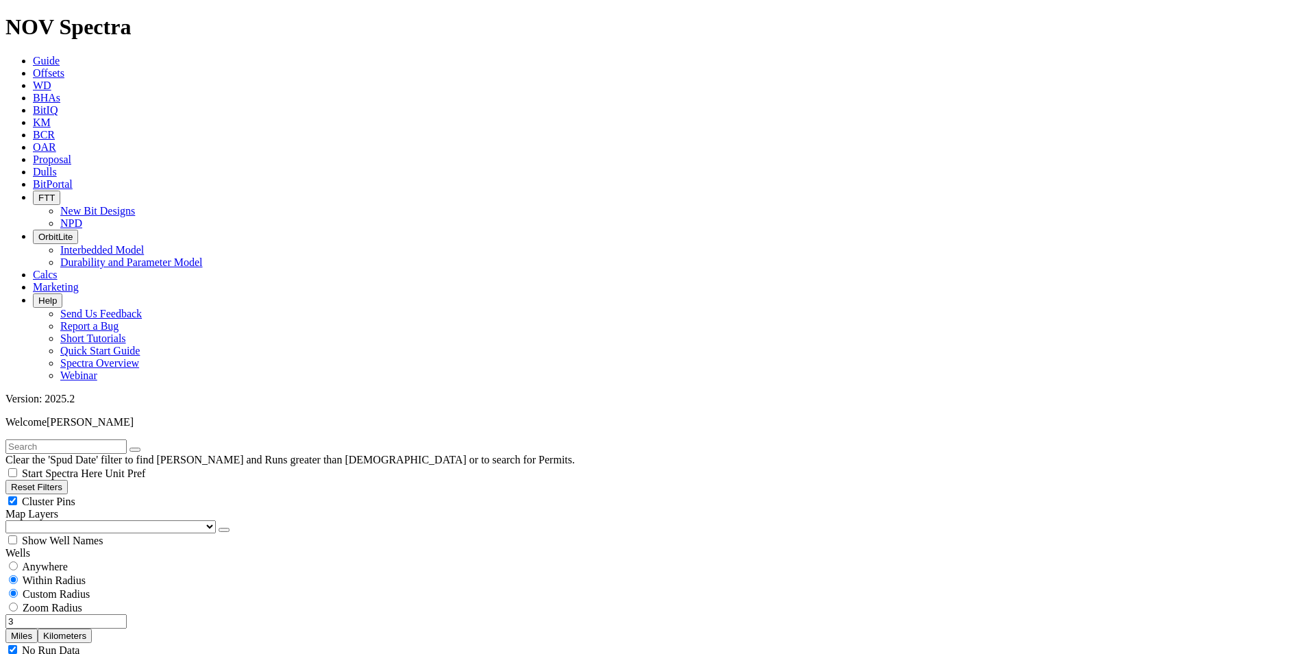
scroll to position [343, 0]
select select "9.875"
checkbox input "false"
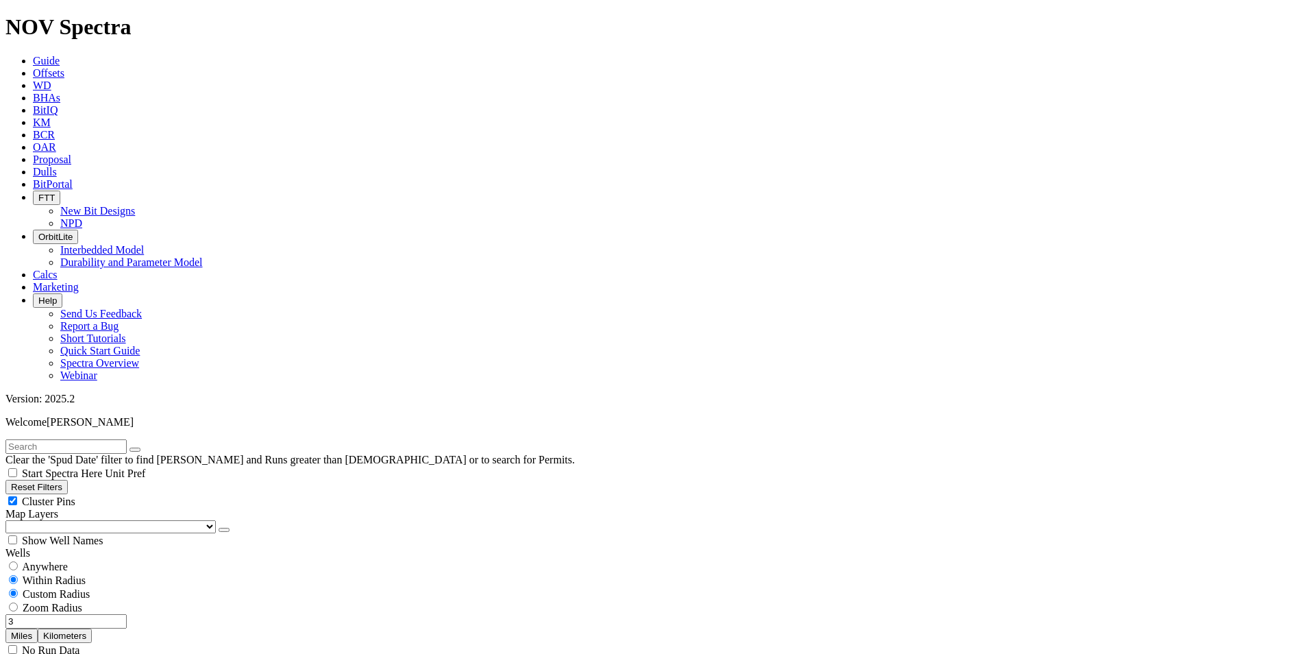
select select "? number:9.875 ?"
type input "3500"
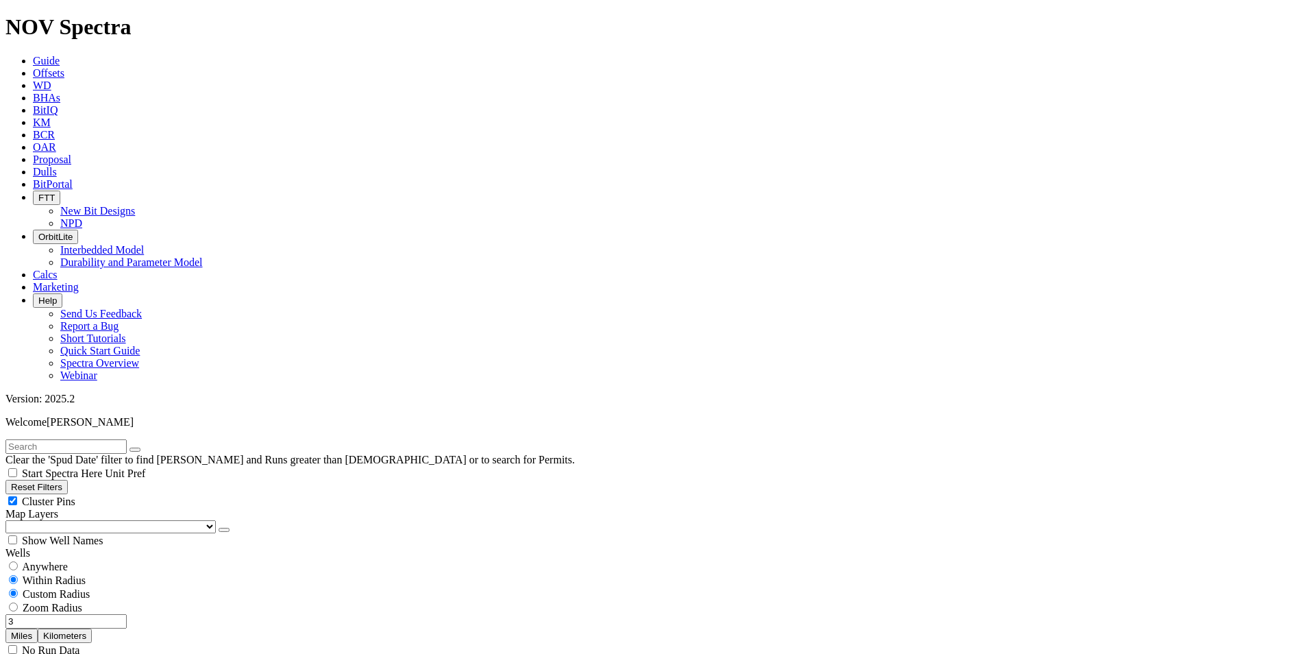
scroll to position [274, 0]
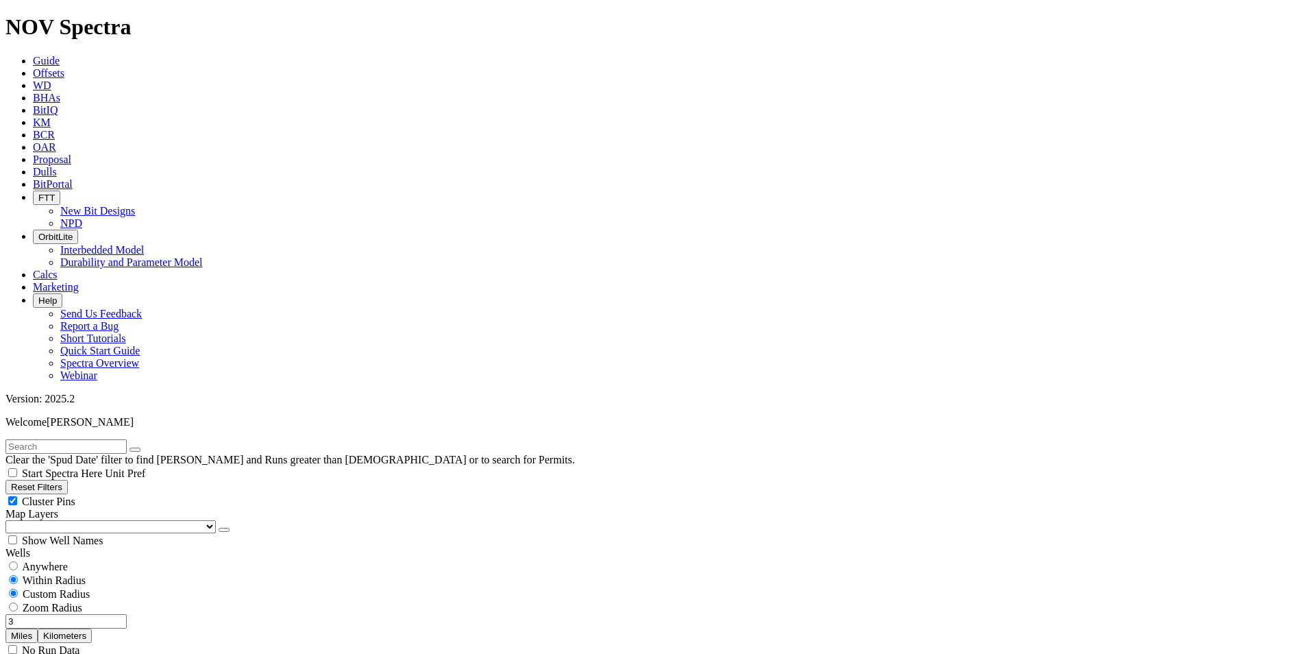
scroll to position [617, 0]
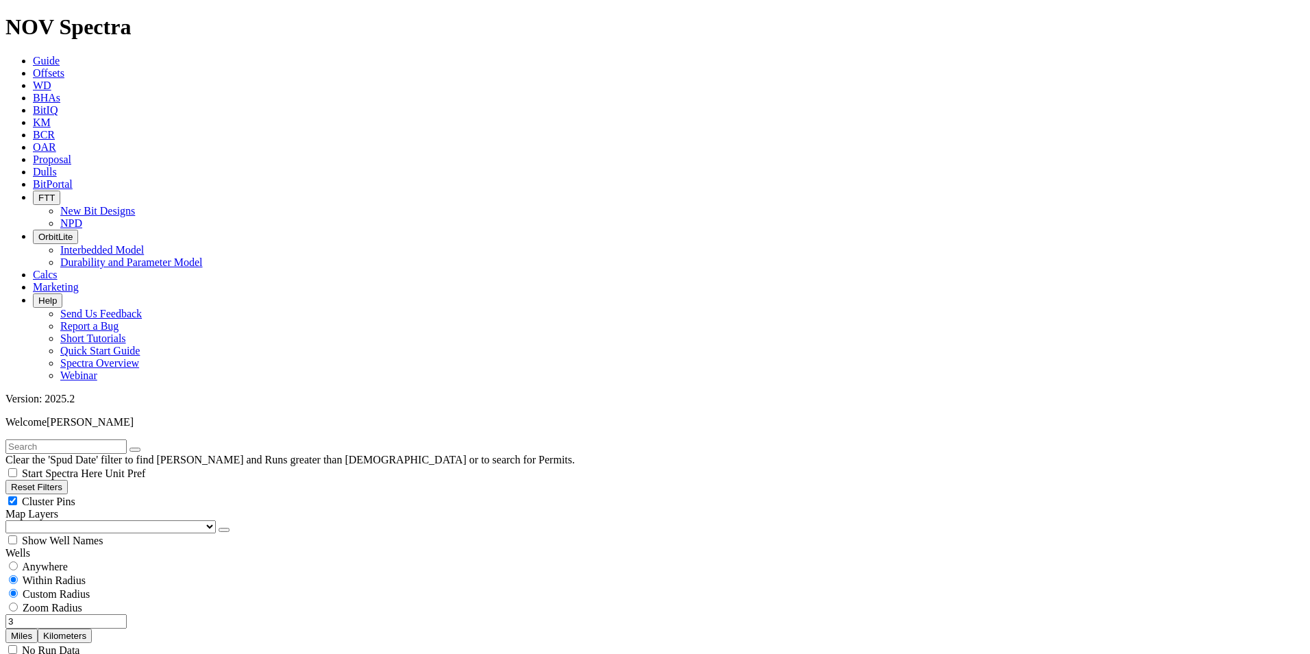
scroll to position [1713, 0]
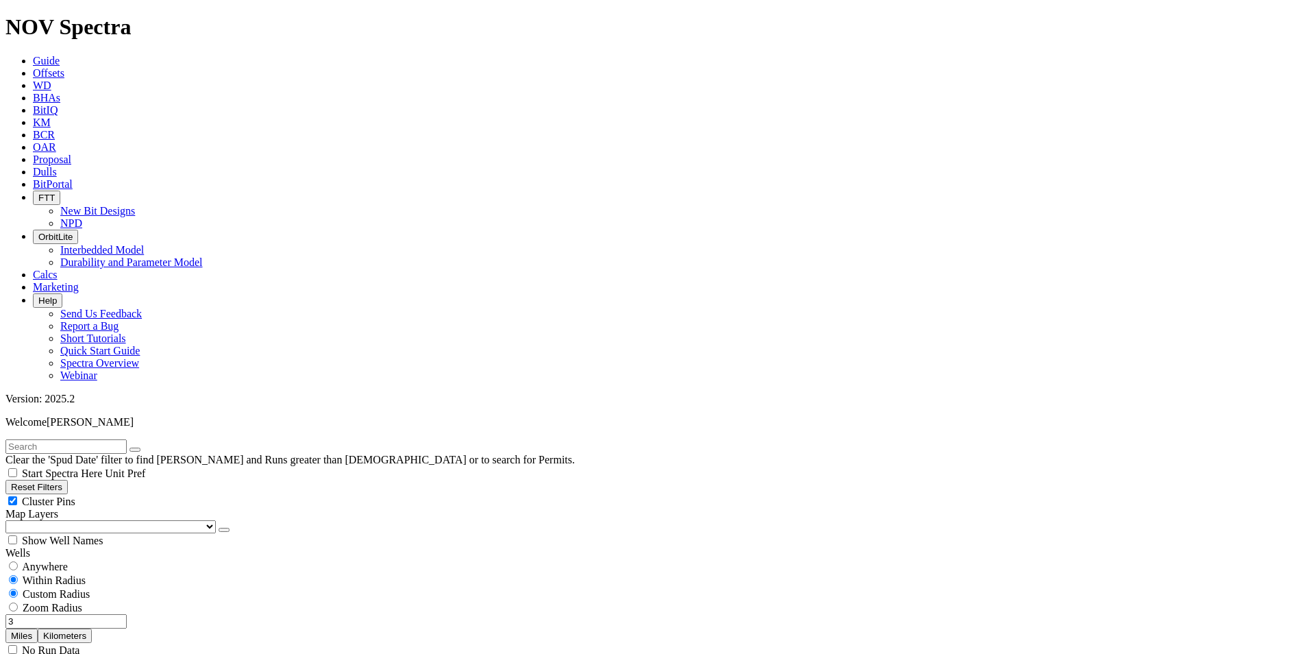
scroll to position [3289, 0]
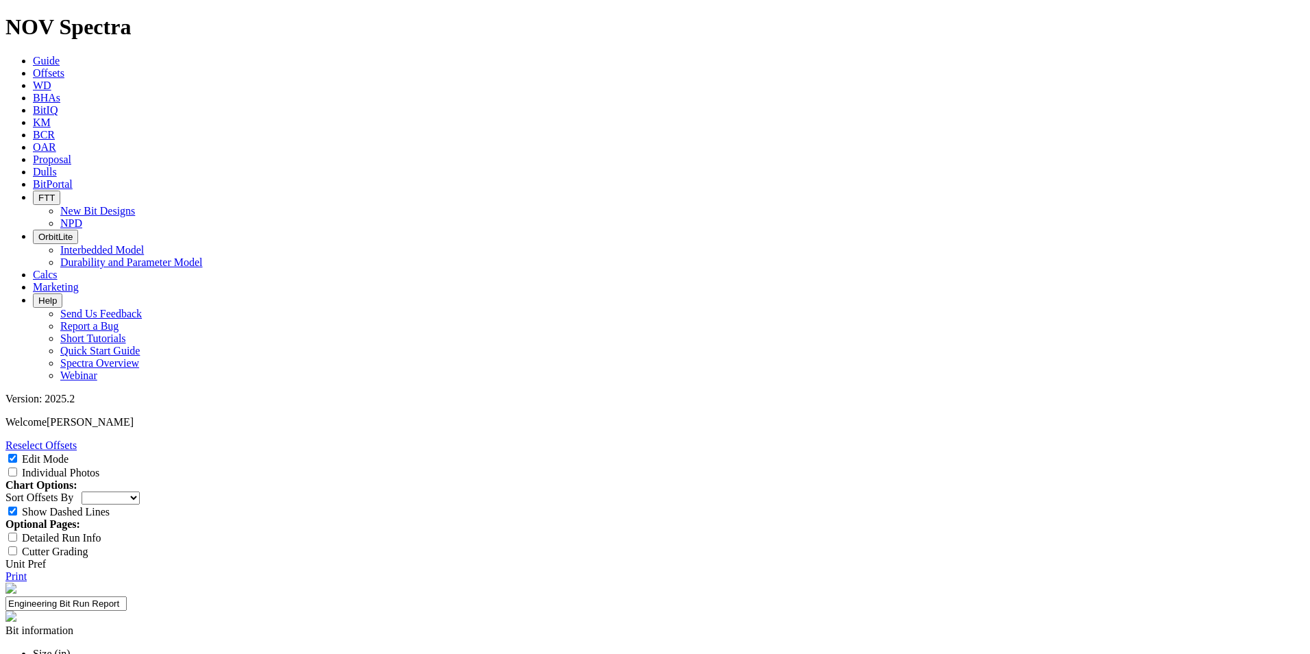
paste textarea "The objective is to redesign the 9.875” TKC56-G1 to achieve higher ROP by optim…"
type textarea "The objective is to redesign the 9.875” TKC56-G1 to achieve higher ROP by optim…"
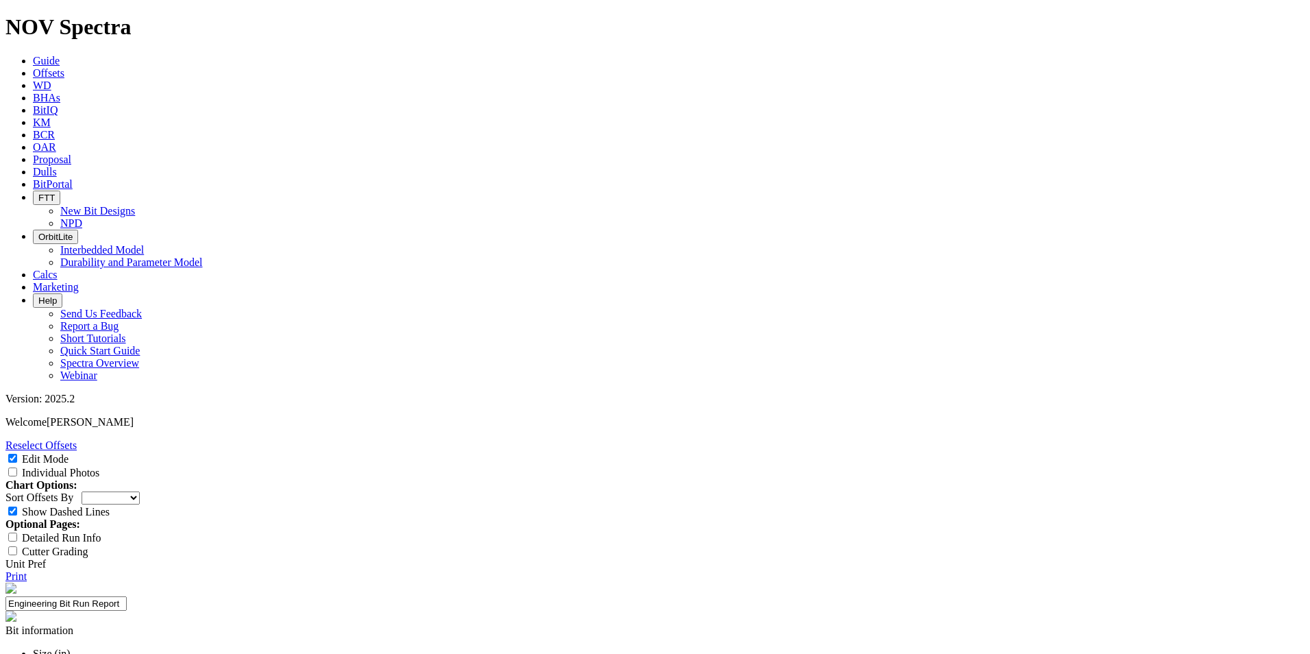
paste input "Overall Average ROP"
type input "Overall Average ROP"
paste input "Interval"
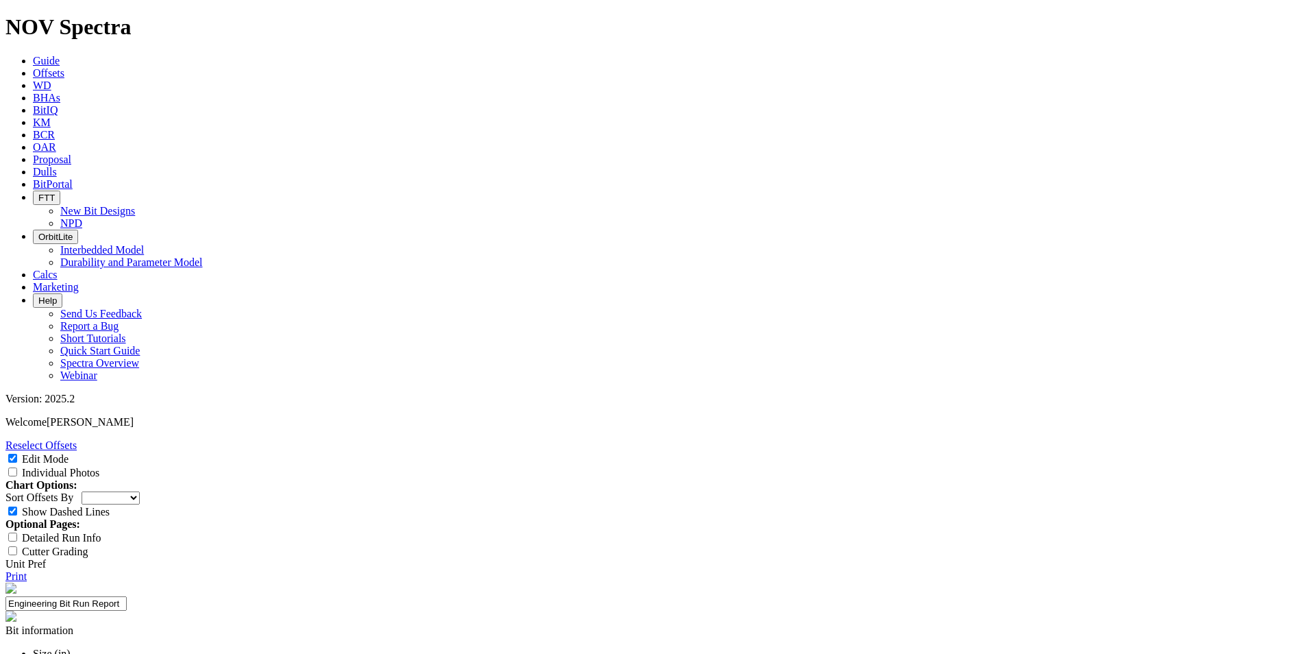
type input "Interval"
paste input "Average runs per bit"
type input "Average runs per bit"
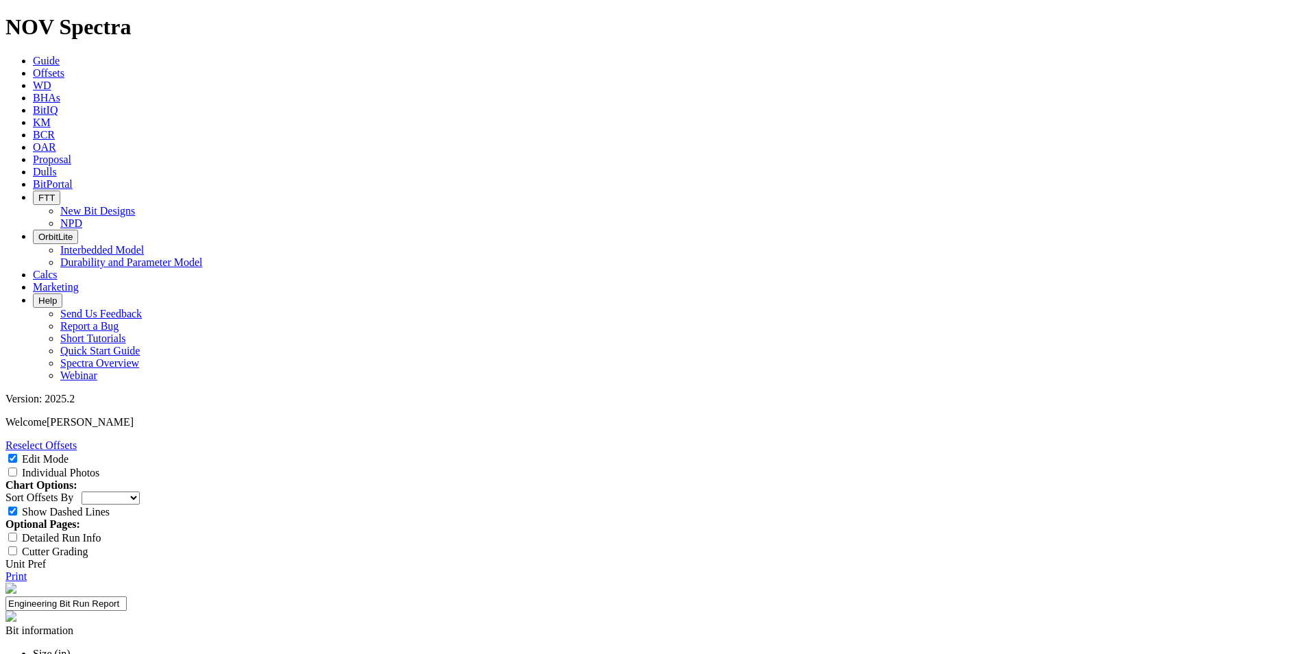
paste input "325 ft/hr"
type input "325 ft/hr"
paste input "Reach TD at the bottom of the salt section"
type input "Reach TD at the bottom of the salt section"
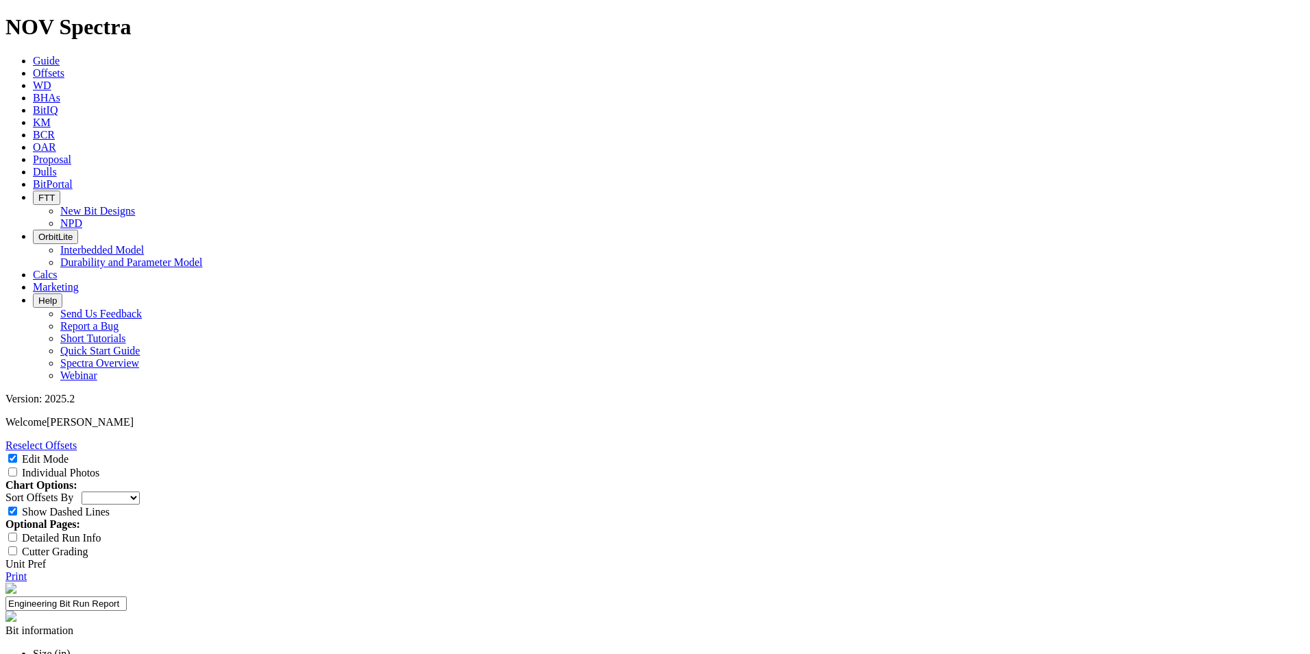
paste input "4 runs"
type input "4 runs"
select select "string:S"
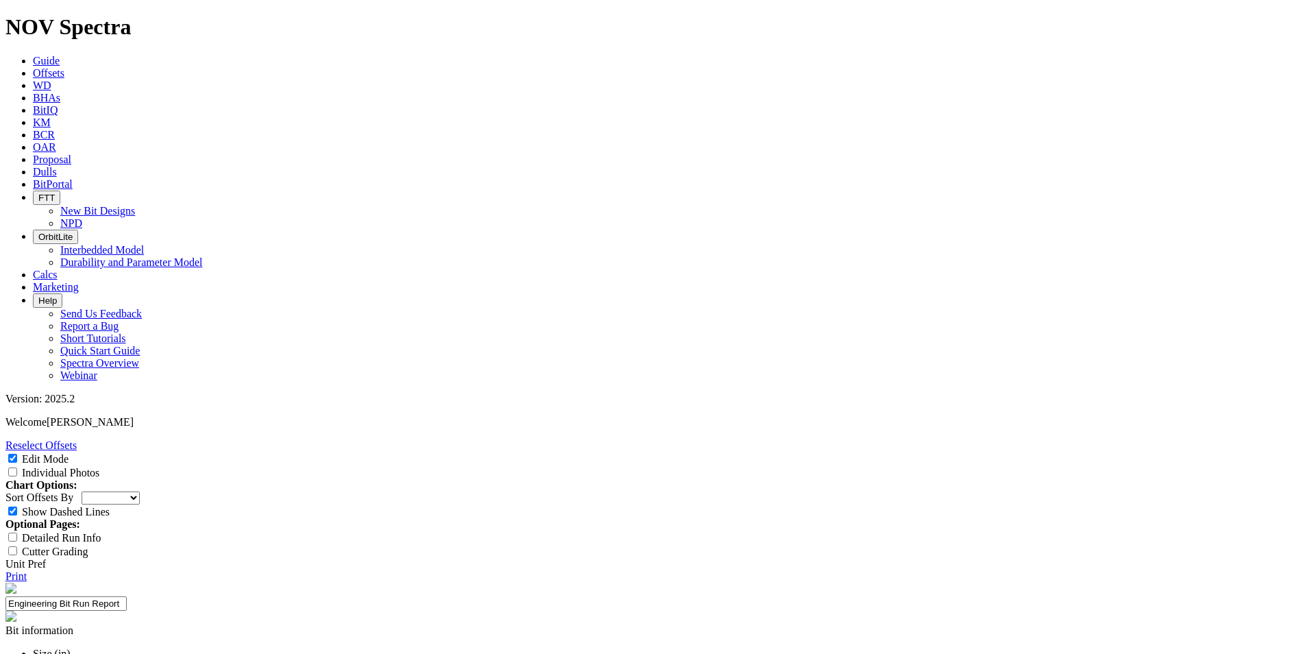
select select "string:S"
select select "string:WT"
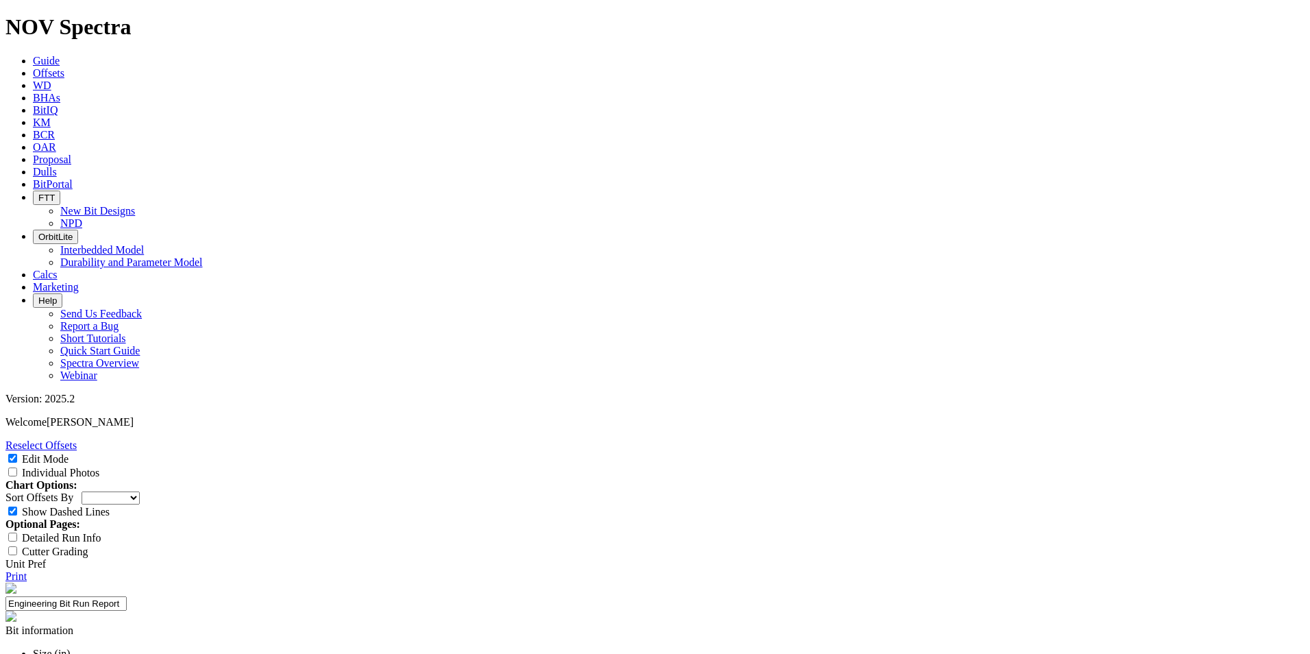
select select "string:WT"
select select "string:BT"
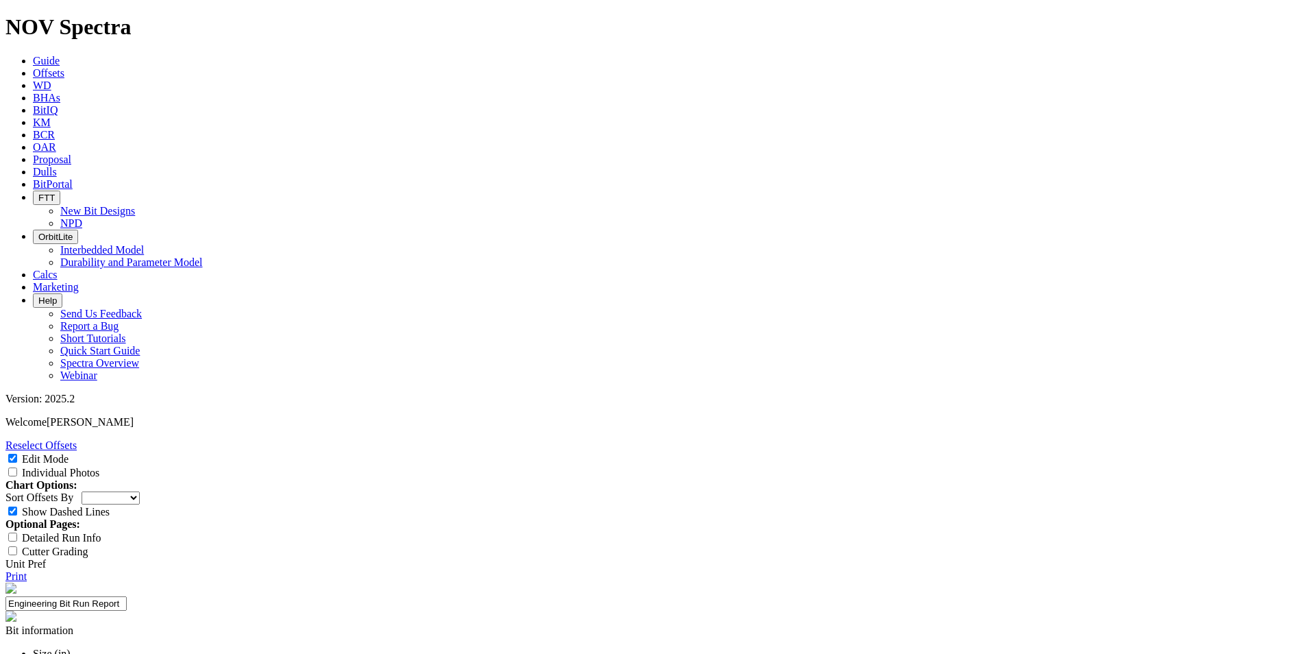
paste textarea "The 9-7/8” TKF56-I1 was used to drill the salt section of the ORRTANNA 20 FED C…"
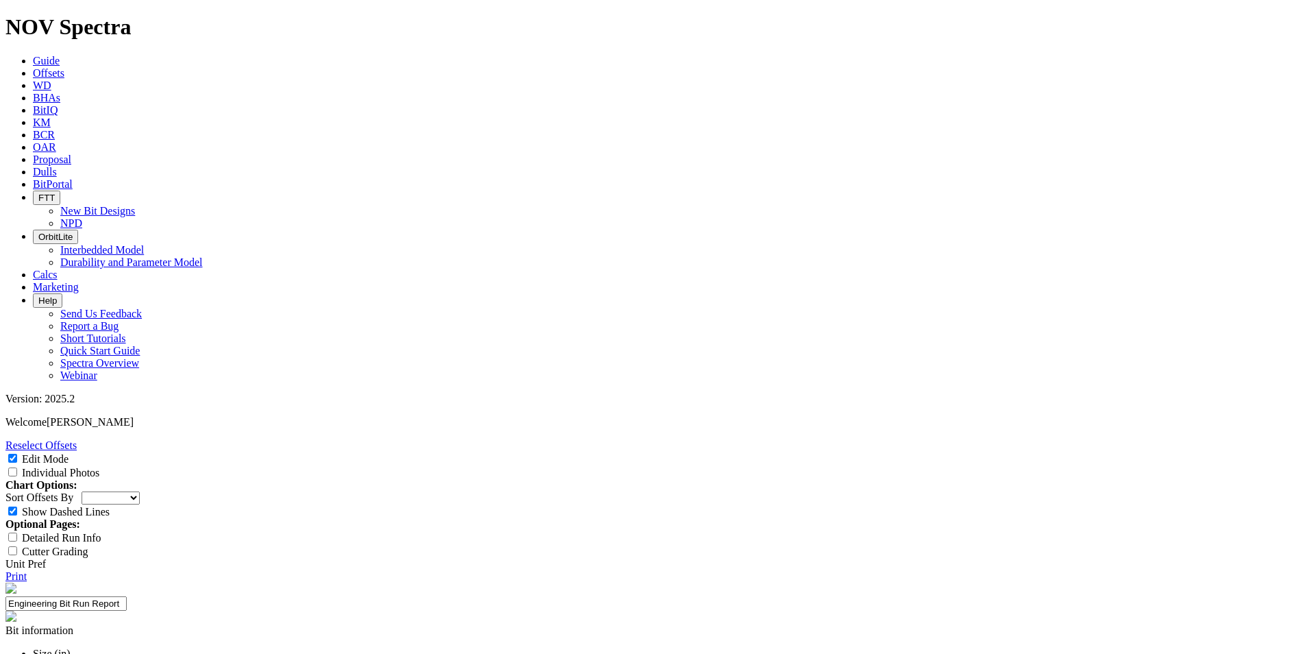
type textarea "The 9-7/8” TKF56-I1 was used to drill the salt section of the ORRTANNA 20 FED C…"
click at [5, 570] on icon at bounding box center [5, 576] width 0 height 12
click at [64, 67] on link "Offsets" at bounding box center [49, 73] width 32 height 12
